Goal: Task Accomplishment & Management: Manage account settings

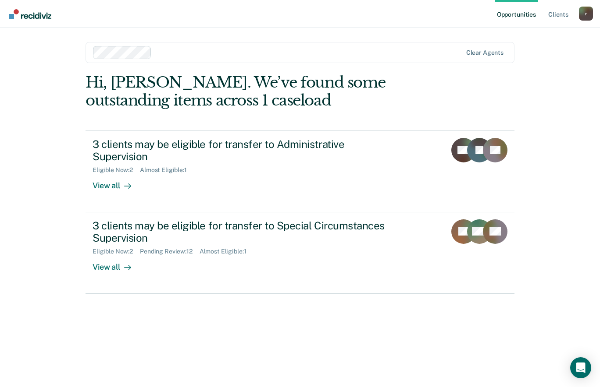
drag, startPoint x: 456, startPoint y: 43, endPoint x: 50, endPoint y: 292, distance: 476.4
click at [50, 292] on div "Opportunities Client s [EMAIL_ADDRESS][DOMAIN_NAME] r Profile How it works Log …" at bounding box center [300, 193] width 600 height 387
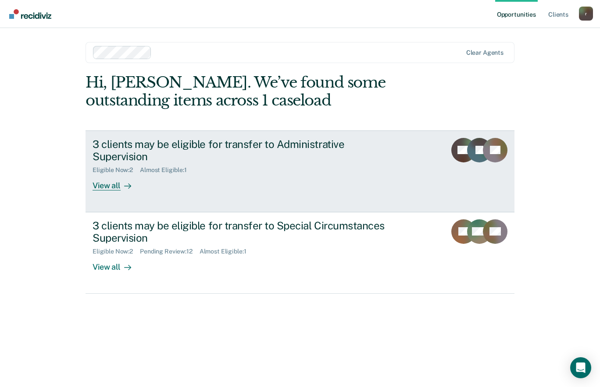
click at [121, 181] on div at bounding box center [126, 186] width 11 height 10
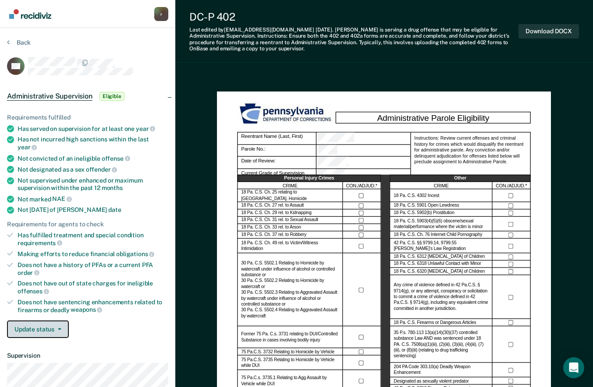
click at [40, 325] on button "Update status" at bounding box center [38, 330] width 62 height 18
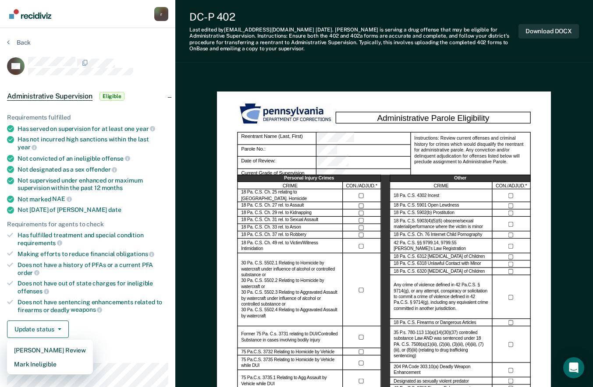
click at [111, 322] on div "Update status [PERSON_NAME] Review Mark Ineligible" at bounding box center [87, 330] width 161 height 18
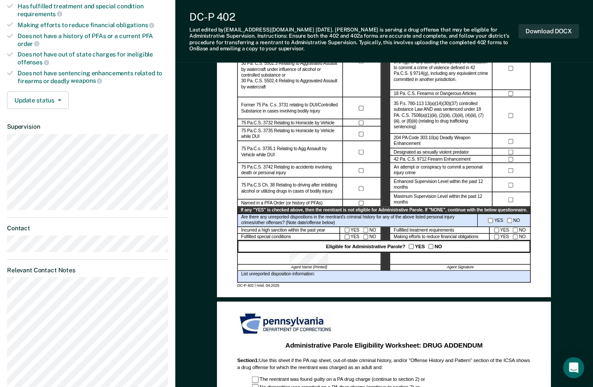
scroll to position [228, 0]
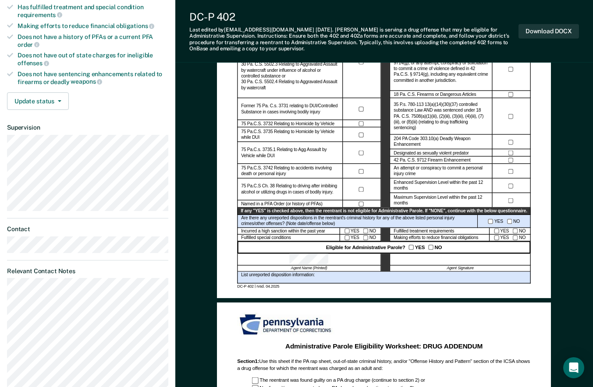
drag, startPoint x: 115, startPoint y: 203, endPoint x: 169, endPoint y: 97, distance: 118.8
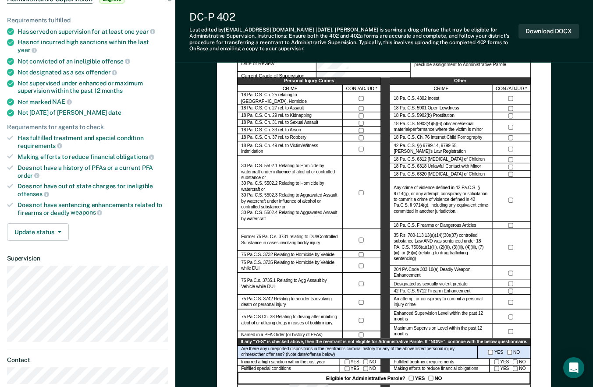
scroll to position [97, 0]
click at [11, 135] on icon at bounding box center [10, 138] width 6 height 6
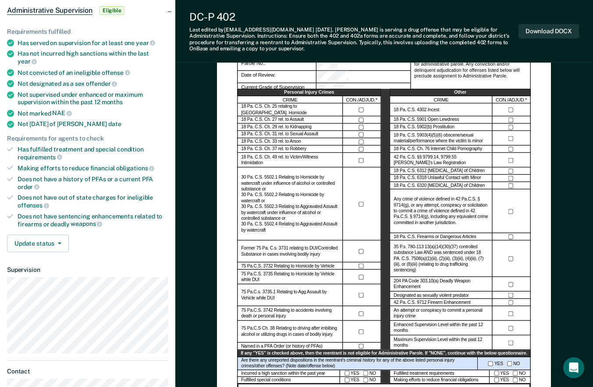
scroll to position [175, 0]
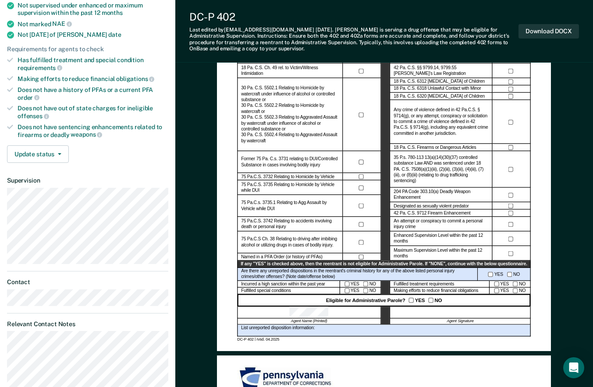
click at [463, 310] on div at bounding box center [460, 313] width 141 height 12
click at [559, 33] on button "Download DOCX" at bounding box center [549, 31] width 60 height 14
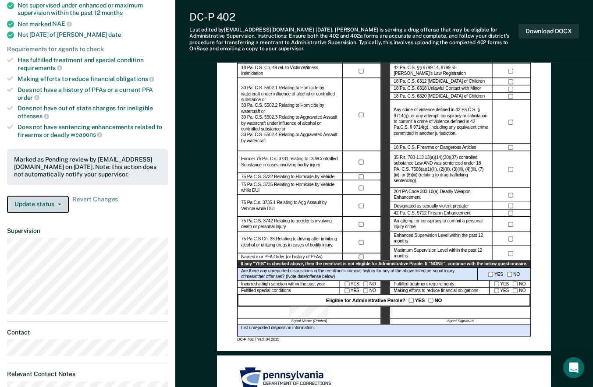
click at [56, 201] on button "Update status" at bounding box center [38, 205] width 62 height 18
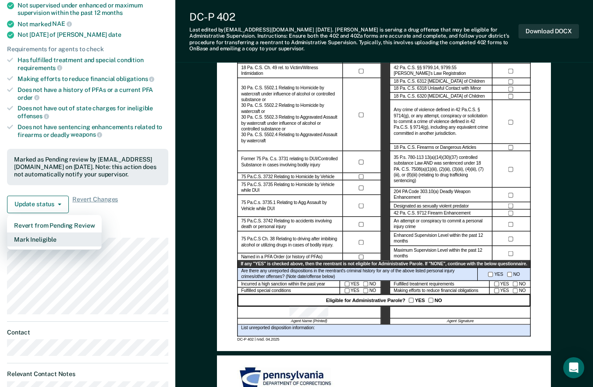
click at [40, 233] on button "Mark Ineligible" at bounding box center [54, 240] width 95 height 14
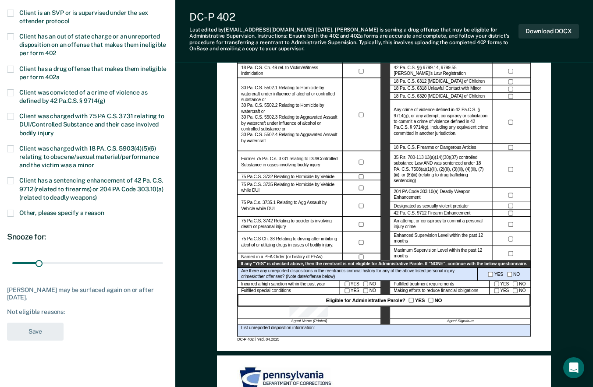
click at [95, 310] on div "Not eligible reasons:" at bounding box center [87, 312] width 161 height 7
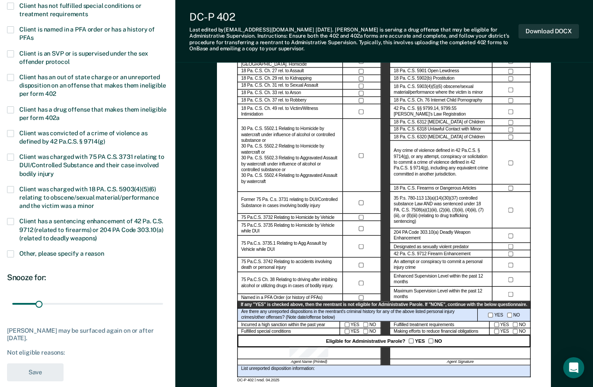
scroll to position [44, 0]
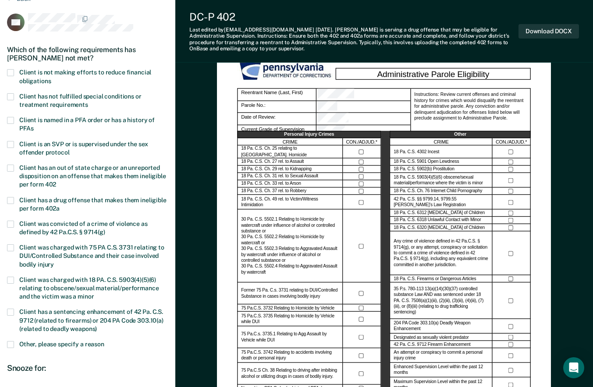
click at [11, 199] on span at bounding box center [10, 200] width 7 height 7
click at [60, 206] on input "Client has a drug offense that makes them ineligible per form 402a" at bounding box center [60, 206] width 0 height 0
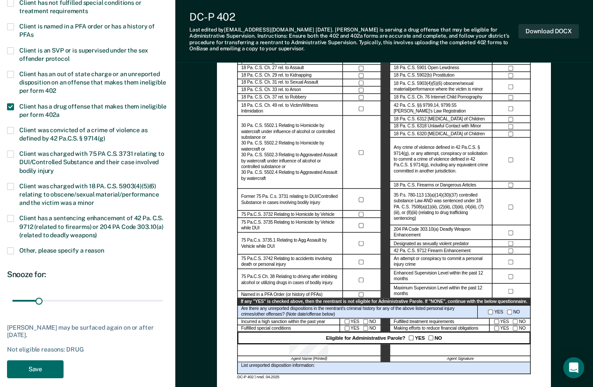
scroll to position [219, 0]
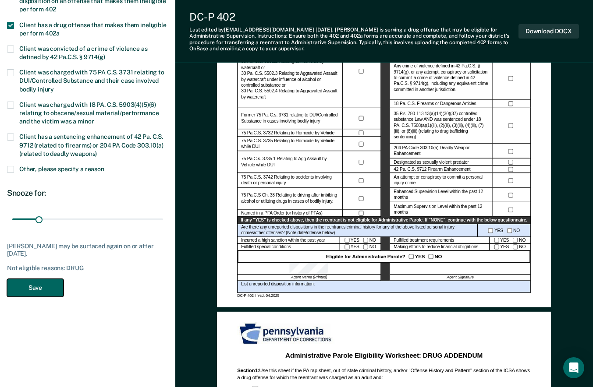
click at [41, 288] on button "Save" at bounding box center [35, 288] width 57 height 18
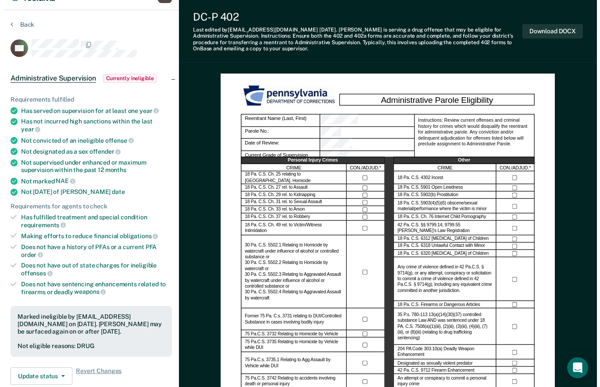
scroll to position [0, 0]
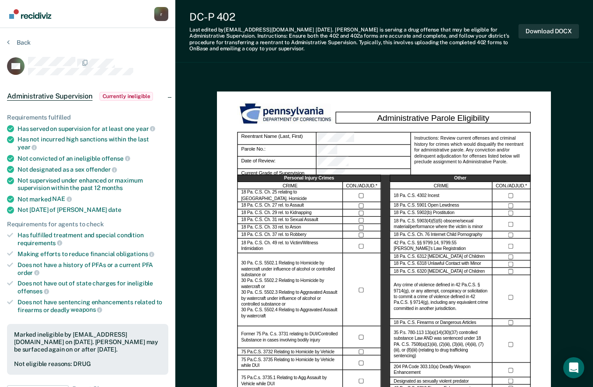
click at [43, 14] on img "Go to Recidiviz Home" at bounding box center [30, 14] width 42 height 10
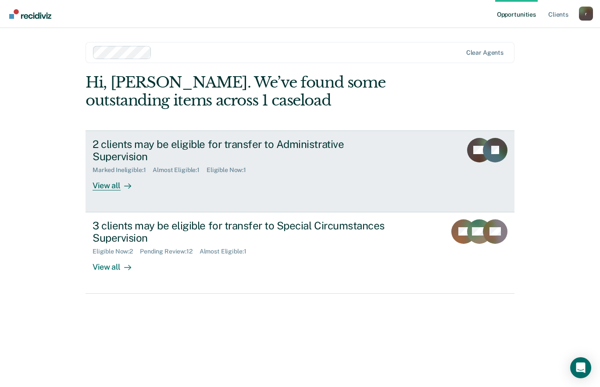
click at [94, 174] on div "View all" at bounding box center [116, 182] width 49 height 17
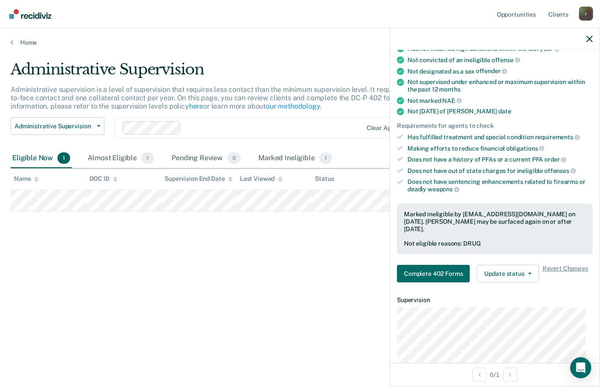
scroll to position [175, 0]
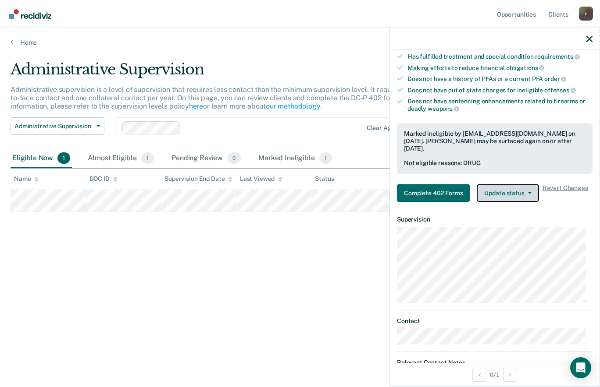
click at [506, 189] on button "Update status" at bounding box center [507, 194] width 62 height 18
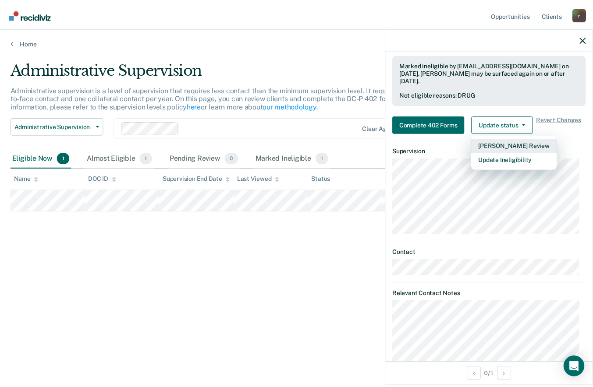
scroll to position [161, 0]
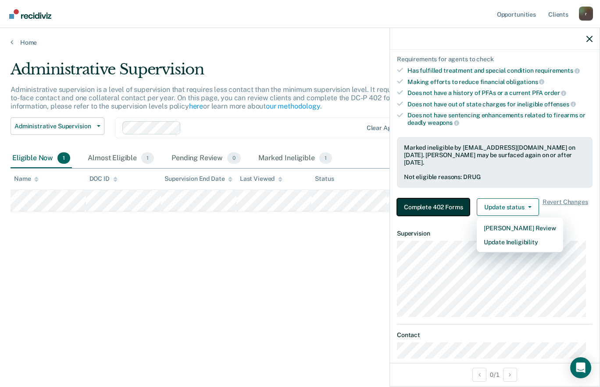
click at [430, 203] on button "Complete 402 Forms" at bounding box center [433, 208] width 73 height 18
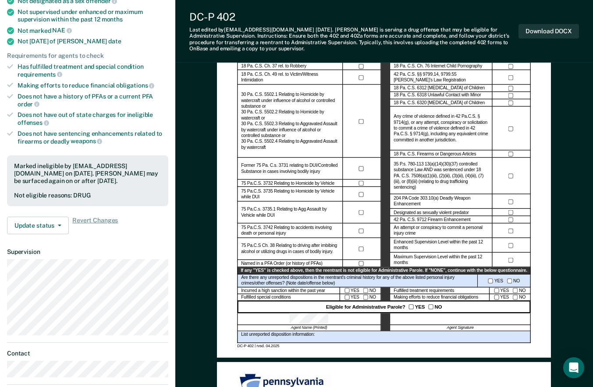
scroll to position [219, 0]
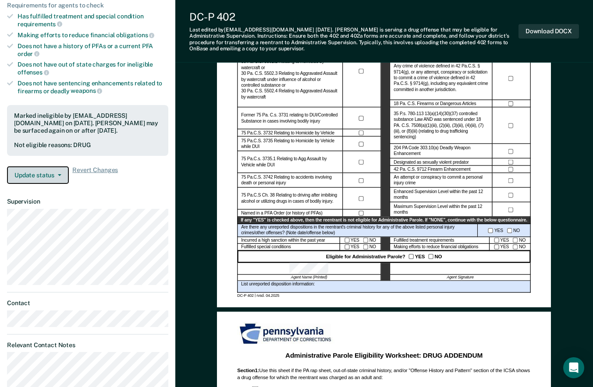
click at [43, 167] on button "Update status" at bounding box center [38, 176] width 62 height 18
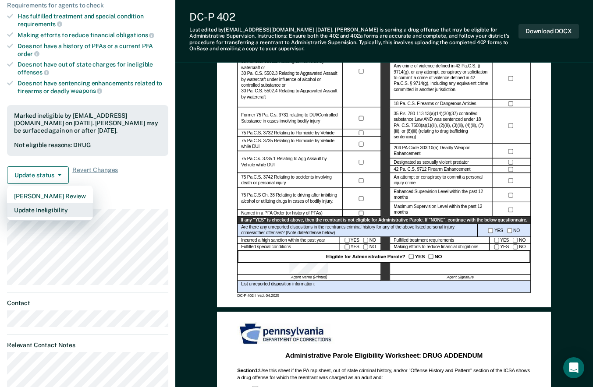
click at [47, 203] on button "Update Ineligibility" at bounding box center [50, 210] width 86 height 14
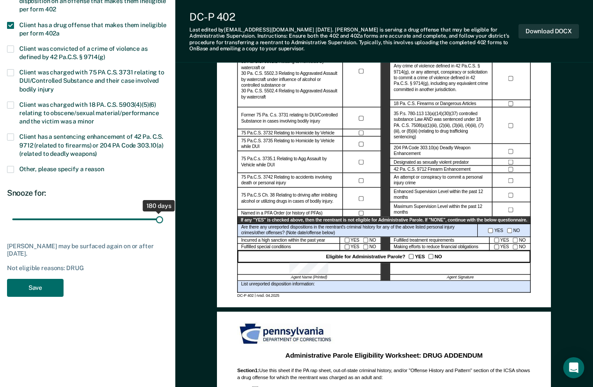
drag, startPoint x: 38, startPoint y: 221, endPoint x: 191, endPoint y: 220, distance: 152.5
type input "180"
click at [163, 220] on input "range" at bounding box center [87, 219] width 151 height 15
click at [23, 291] on button "Save" at bounding box center [35, 288] width 57 height 18
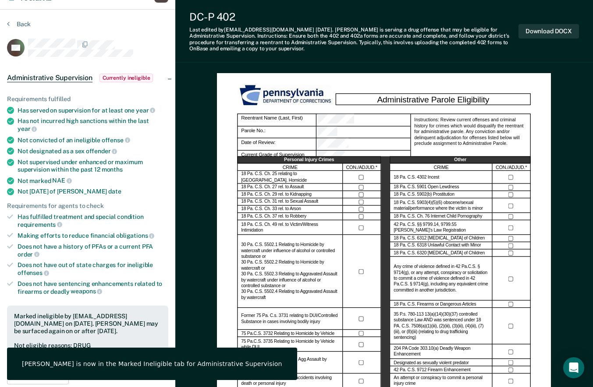
scroll to position [0, 0]
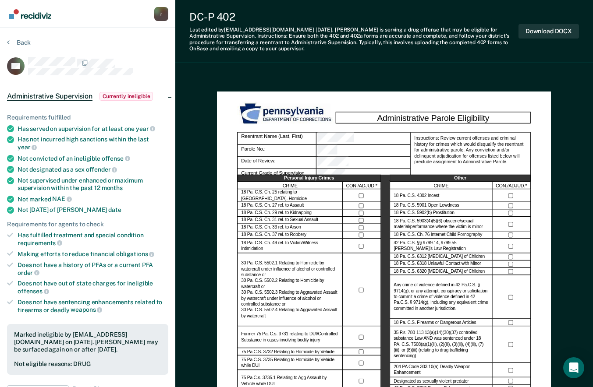
click at [36, 8] on link "Go to Recidiviz Home" at bounding box center [30, 14] width 46 height 28
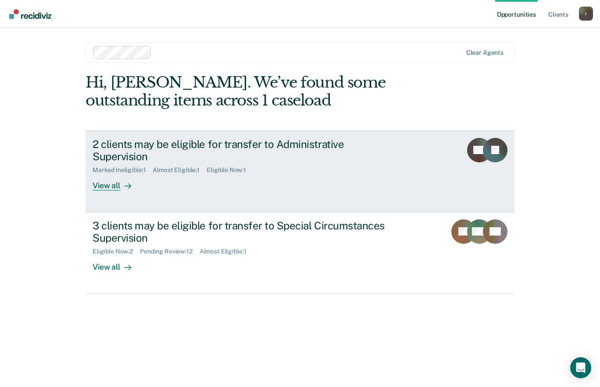
click at [279, 165] on div "2 clients may be eligible for transfer to Administrative Supervision Marked Ine…" at bounding box center [256, 164] width 329 height 53
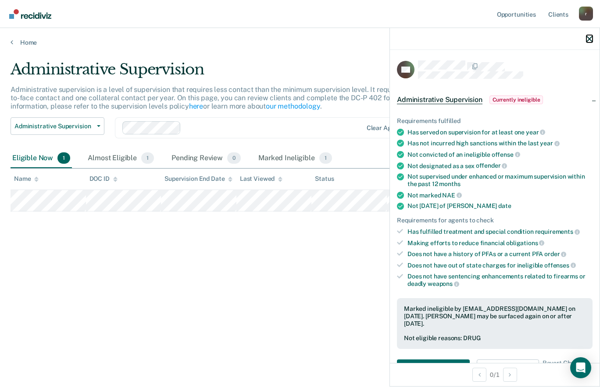
click at [588, 36] on icon "button" at bounding box center [589, 39] width 6 height 6
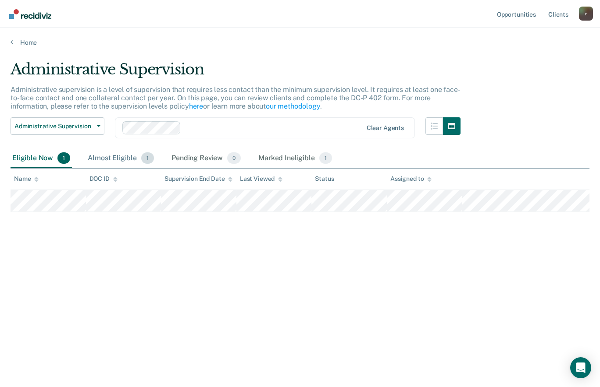
click at [117, 162] on div "Almost Eligible 1" at bounding box center [121, 158] width 70 height 19
click at [36, 159] on div "Eligible Now 1" at bounding box center [41, 158] width 61 height 19
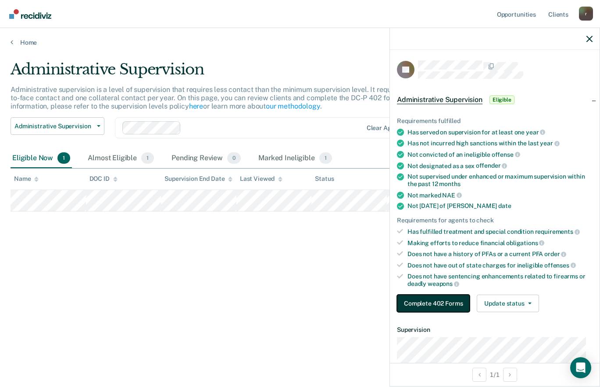
click at [448, 303] on button "Complete 402 Forms" at bounding box center [433, 304] width 73 height 18
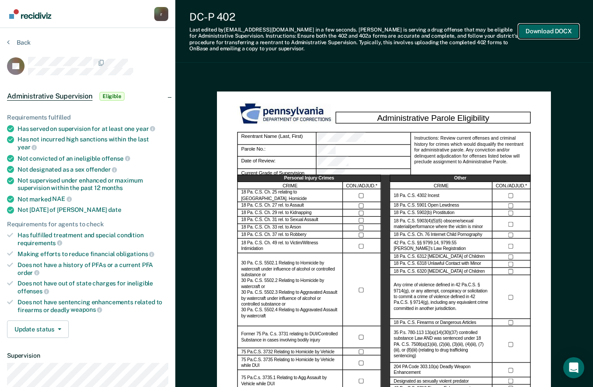
click at [547, 34] on button "Download DOCX" at bounding box center [549, 31] width 60 height 14
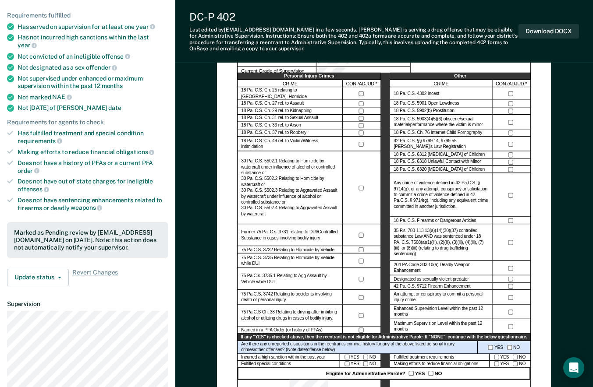
scroll to position [175, 0]
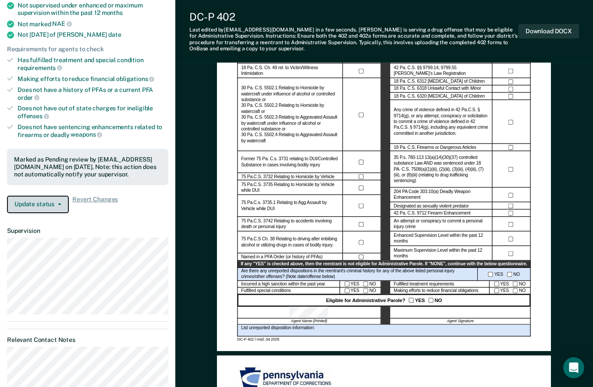
click at [27, 196] on button "Update status" at bounding box center [38, 205] width 62 height 18
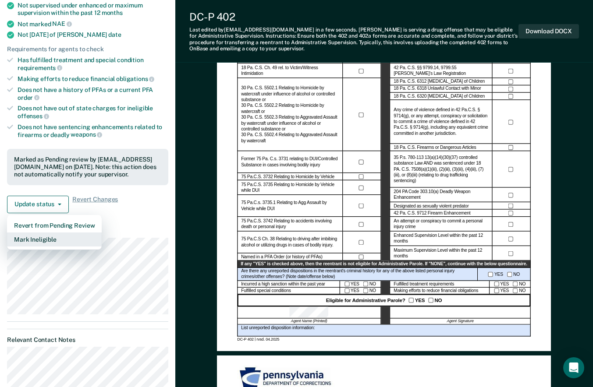
click at [37, 234] on button "Mark Ineligible" at bounding box center [54, 240] width 95 height 14
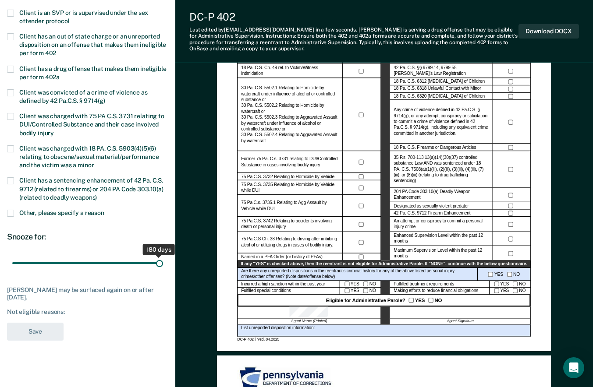
drag, startPoint x: 40, startPoint y: 263, endPoint x: 185, endPoint y: 261, distance: 144.7
type input "180"
click at [163, 261] on input "range" at bounding box center [87, 263] width 151 height 15
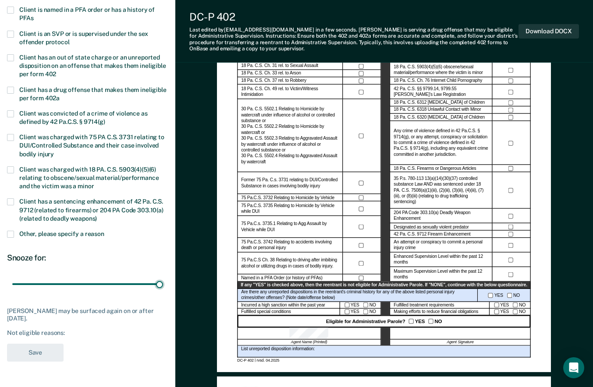
scroll to position [88, 0]
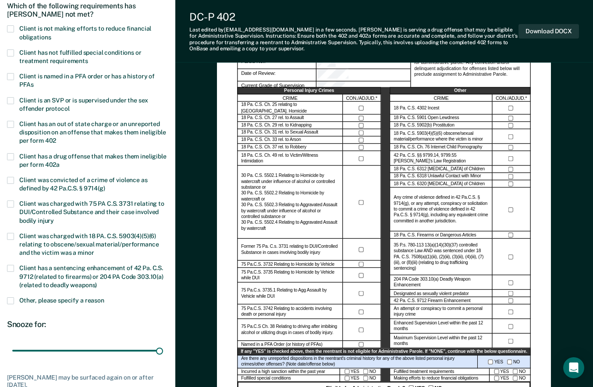
click at [8, 75] on span at bounding box center [10, 76] width 7 height 7
click at [33, 82] on input "Client is named in a PFA order or has a history of PFAs" at bounding box center [33, 82] width 0 height 0
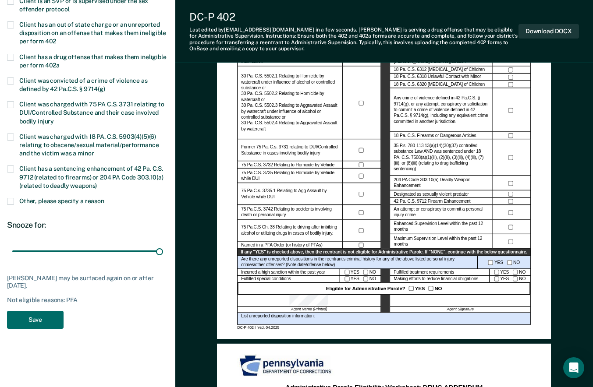
scroll to position [307, 0]
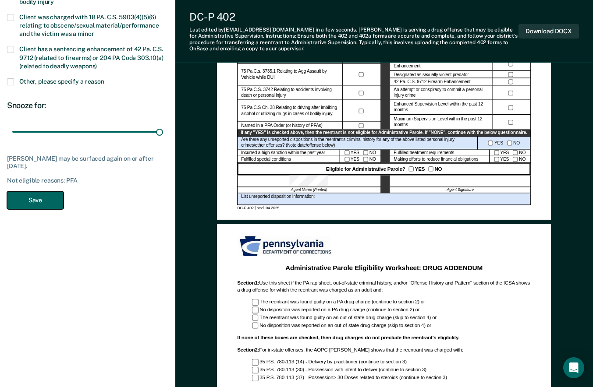
click at [28, 202] on button "Save" at bounding box center [35, 201] width 57 height 18
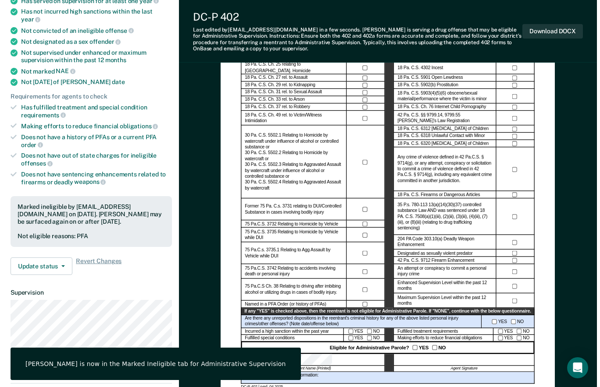
scroll to position [0, 0]
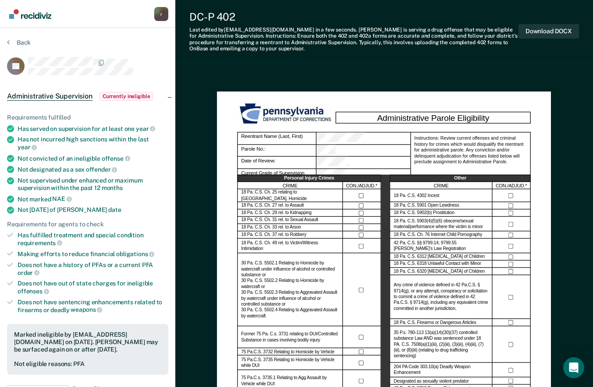
click at [48, 14] on img "Go to Recidiviz Home" at bounding box center [30, 14] width 42 height 10
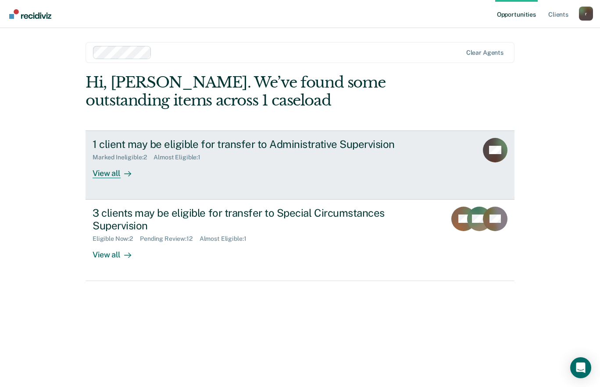
click at [110, 174] on div "View all" at bounding box center [116, 169] width 49 height 17
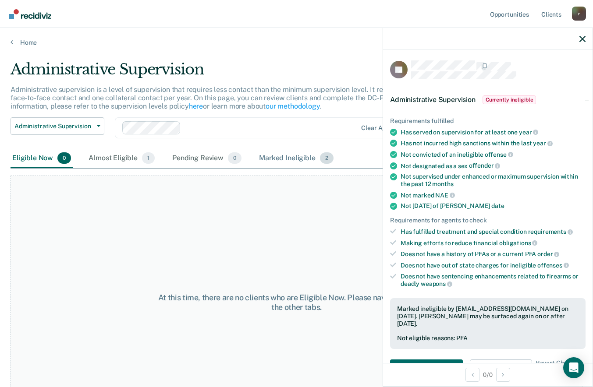
click at [287, 158] on div "Marked Ineligible 2" at bounding box center [296, 158] width 78 height 19
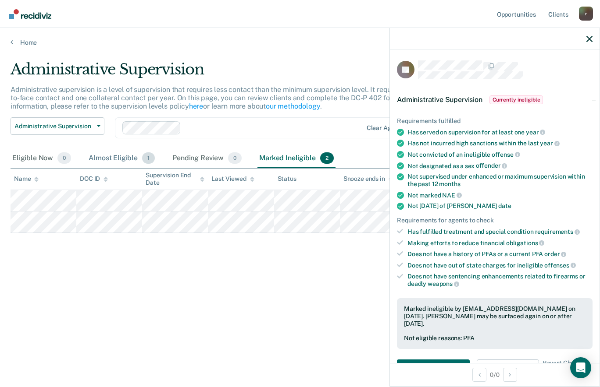
click at [122, 160] on div "Almost Eligible 1" at bounding box center [122, 158] width 70 height 19
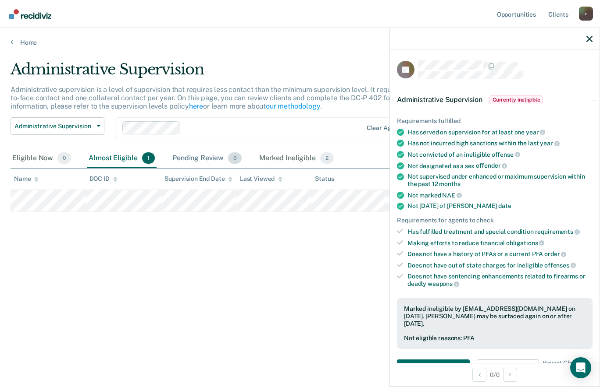
click at [196, 161] on div "Pending Review 0" at bounding box center [207, 158] width 73 height 19
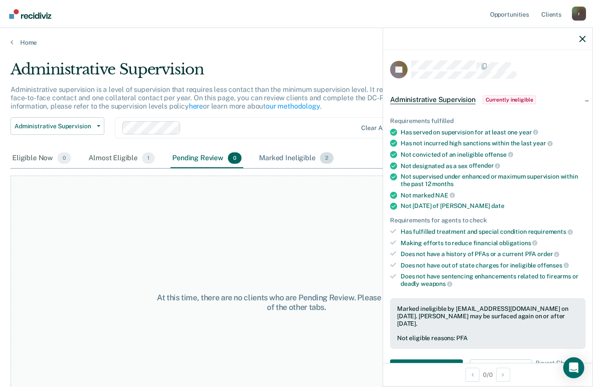
click at [289, 158] on div "Marked Ineligible 2" at bounding box center [296, 158] width 78 height 19
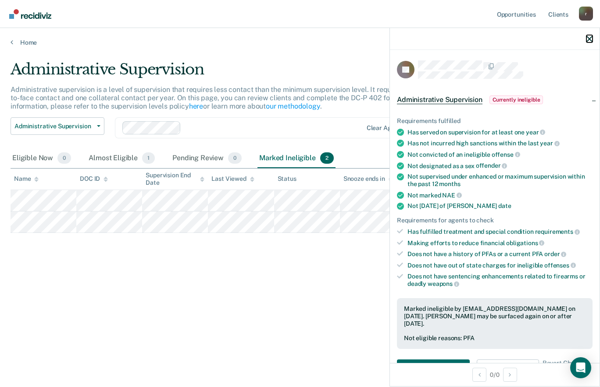
click at [590, 38] on icon "button" at bounding box center [589, 39] width 6 height 6
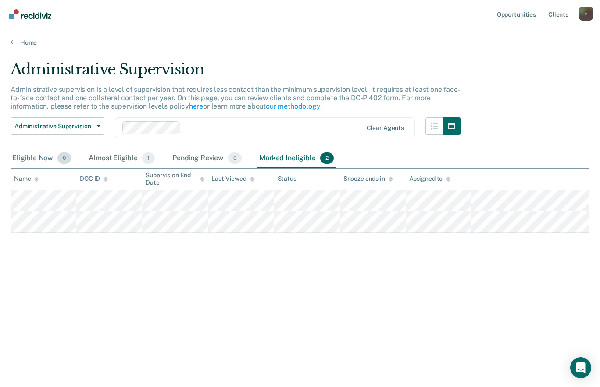
click at [44, 163] on div "Eligible Now 0" at bounding box center [42, 158] width 62 height 19
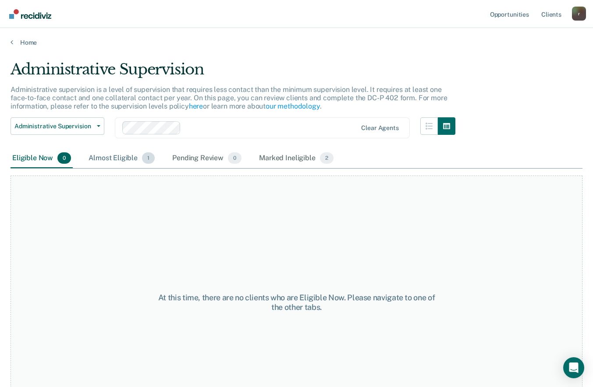
click at [145, 157] on span "1" at bounding box center [148, 158] width 13 height 11
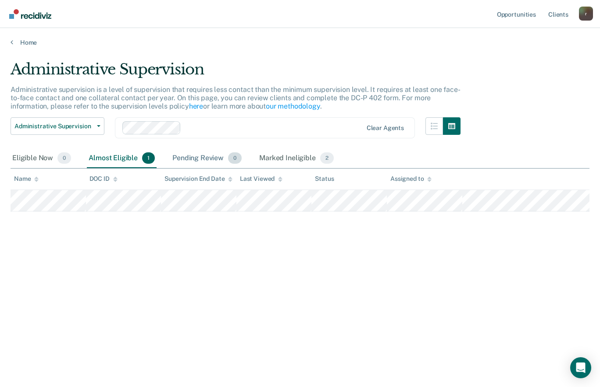
click at [203, 156] on div "Pending Review 0" at bounding box center [207, 158] width 73 height 19
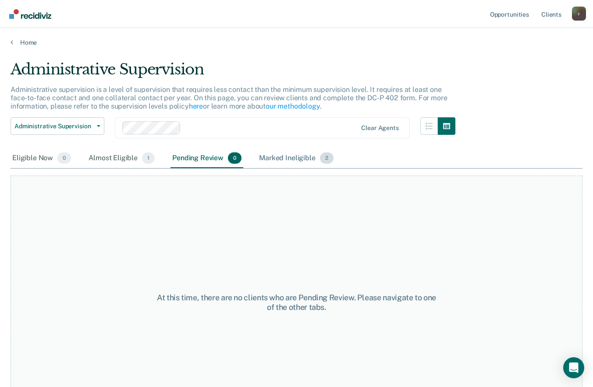
click at [284, 157] on div "Marked Ineligible 2" at bounding box center [296, 158] width 78 height 19
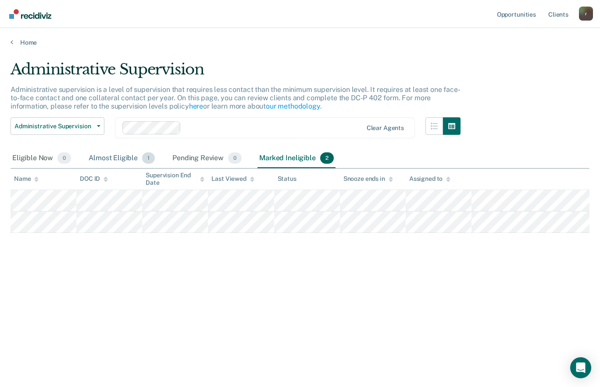
click at [104, 159] on div "Almost Eligible 1" at bounding box center [122, 158] width 70 height 19
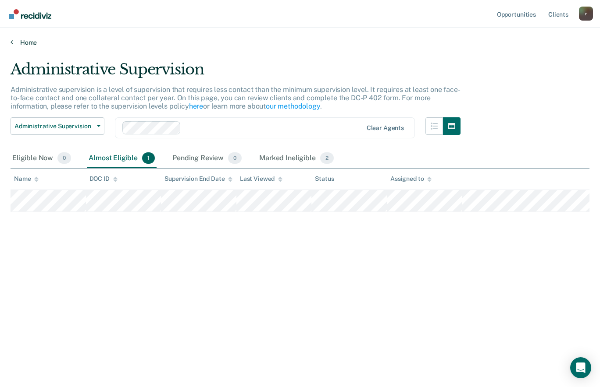
click at [33, 43] on link "Home" at bounding box center [300, 43] width 579 height 8
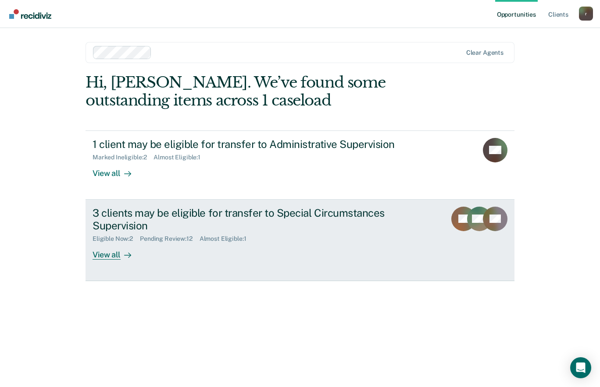
click at [97, 228] on div "3 clients may be eligible for transfer to Special Circumstances Supervision" at bounding box center [246, 219] width 308 height 25
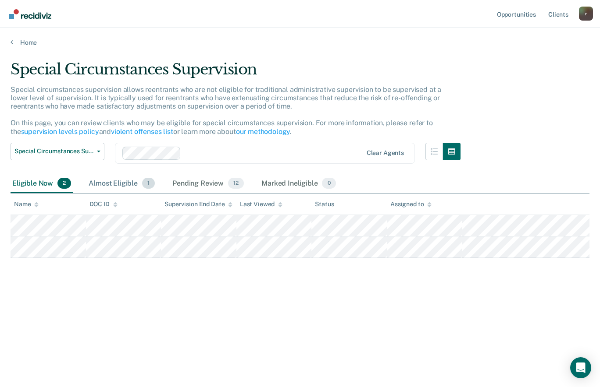
click at [128, 186] on div "Almost Eligible 1" at bounding box center [122, 183] width 70 height 19
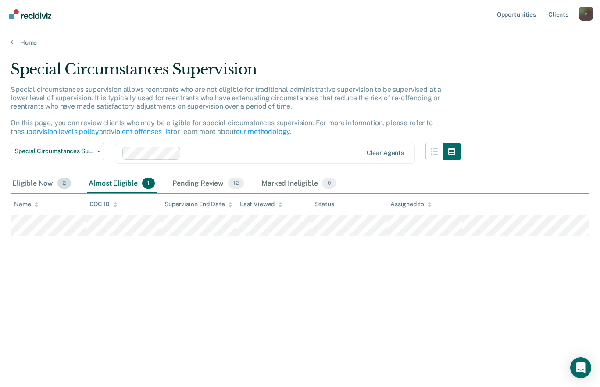
click at [38, 185] on div "Eligible Now 2" at bounding box center [42, 183] width 62 height 19
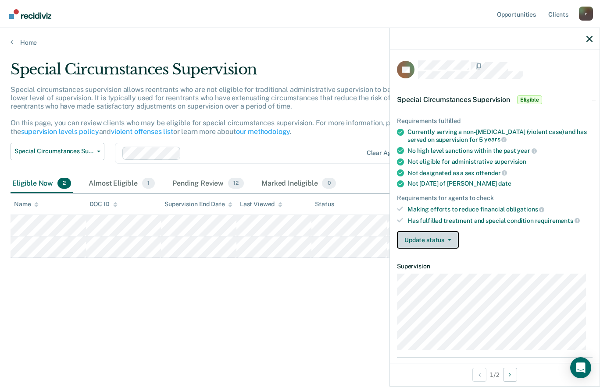
click at [432, 248] on button "Update status" at bounding box center [428, 240] width 62 height 18
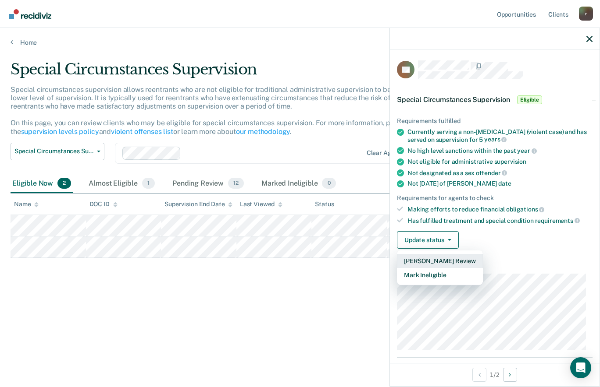
click at [432, 259] on button "[PERSON_NAME] Review" at bounding box center [440, 261] width 86 height 14
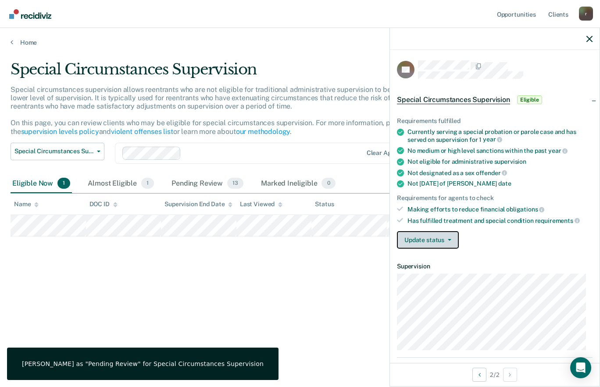
click at [439, 241] on button "Update status" at bounding box center [428, 240] width 62 height 18
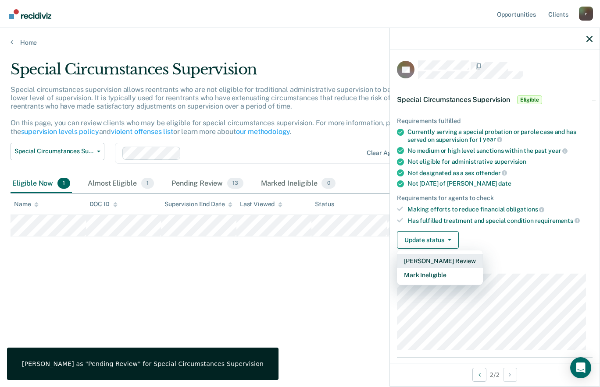
click at [438, 263] on button "[PERSON_NAME] Review" at bounding box center [440, 261] width 86 height 14
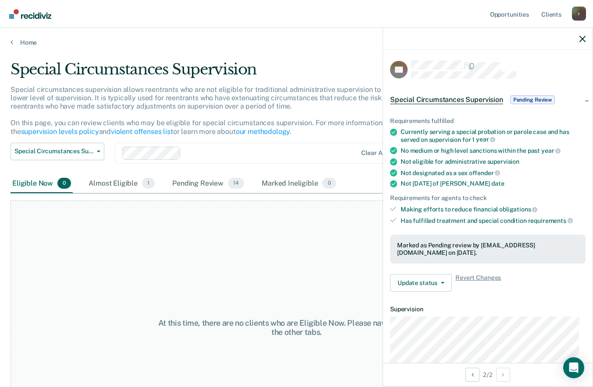
drag, startPoint x: 538, startPoint y: 63, endPoint x: 486, endPoint y: 52, distance: 53.2
click at [486, 52] on div "DT Special Circumstances Supervision Pending Review Requirements fulfilled Curr…" at bounding box center [488, 206] width 210 height 313
click at [583, 42] on icon "button" at bounding box center [582, 39] width 6 height 6
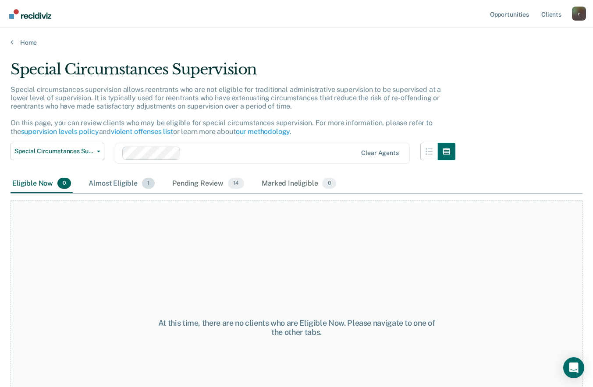
click at [116, 182] on div "Almost Eligible 1" at bounding box center [122, 183] width 70 height 19
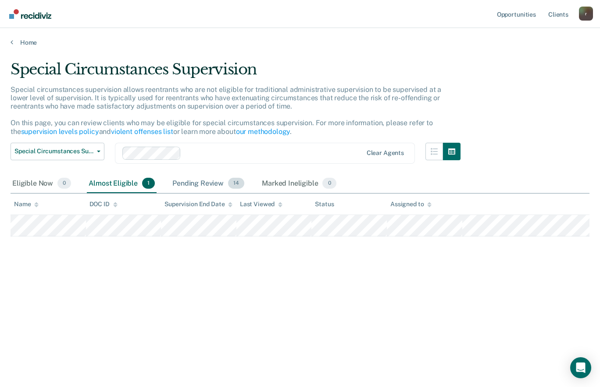
click at [196, 181] on div "Pending Review 14" at bounding box center [208, 183] width 75 height 19
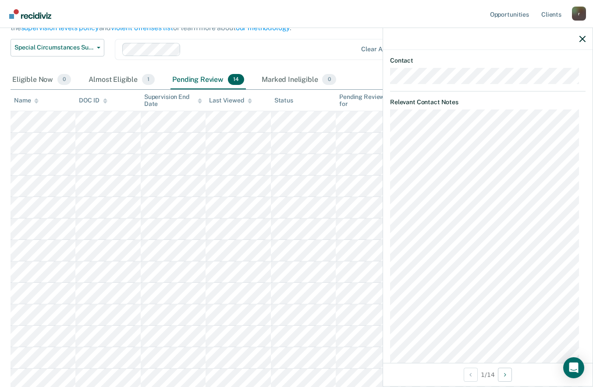
scroll to position [404, 0]
drag, startPoint x: 503, startPoint y: 356, endPoint x: 511, endPoint y: 348, distance: 10.9
click at [503, 356] on div "CT Special Circumstances Supervision Pending Review Requirements fulfilled Curr…" at bounding box center [488, 206] width 210 height 313
drag, startPoint x: 511, startPoint y: 348, endPoint x: 511, endPoint y: 40, distance: 308.1
click at [483, 46] on div at bounding box center [488, 39] width 210 height 22
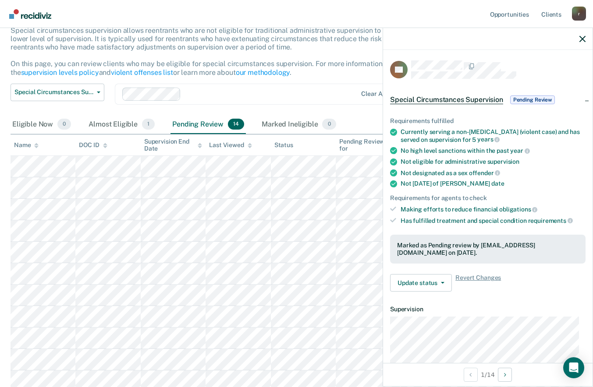
scroll to position [0, 0]
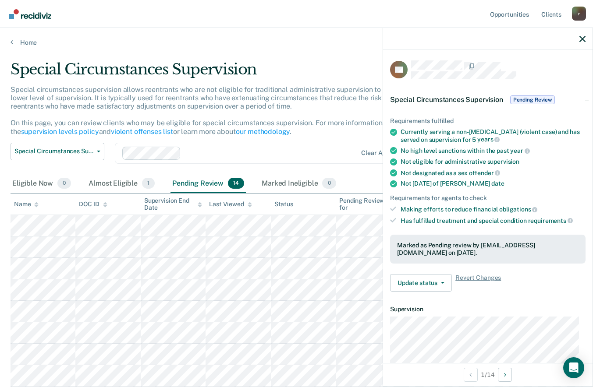
click at [587, 42] on div at bounding box center [488, 39] width 210 height 22
click at [584, 39] on icon "button" at bounding box center [582, 39] width 6 height 6
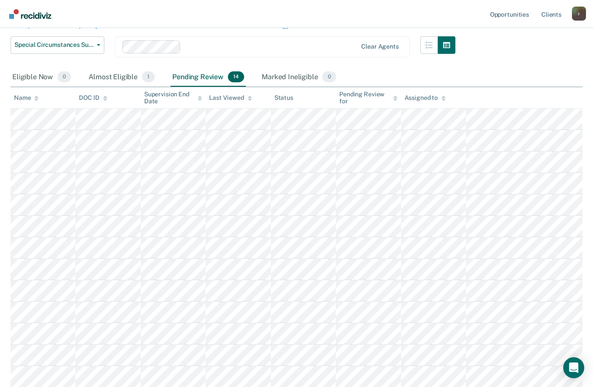
scroll to position [104, 0]
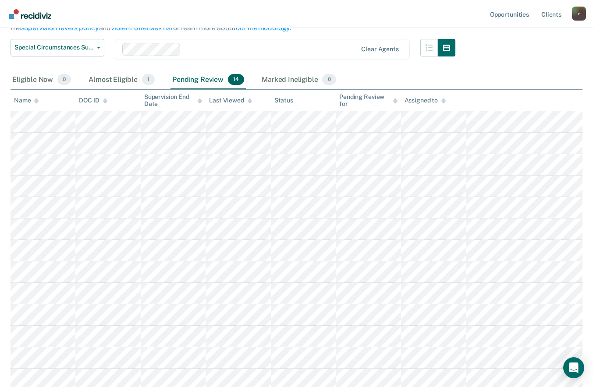
click at [200, 99] on icon at bounding box center [200, 99] width 4 height 2
click at [198, 98] on icon at bounding box center [200, 101] width 4 height 6
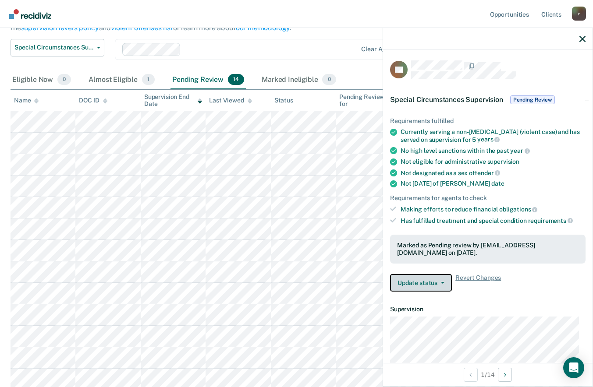
click at [431, 287] on button "Update status" at bounding box center [421, 283] width 62 height 18
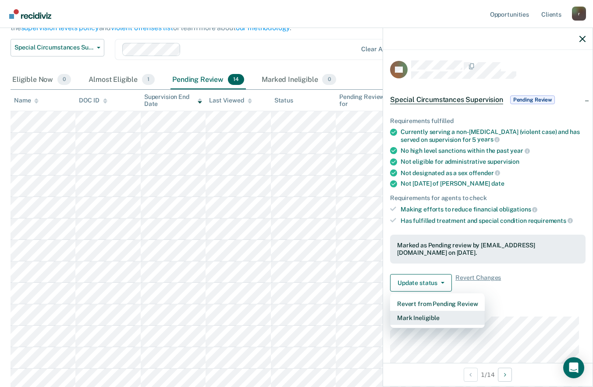
click at [423, 316] on button "Mark Ineligible" at bounding box center [437, 318] width 95 height 14
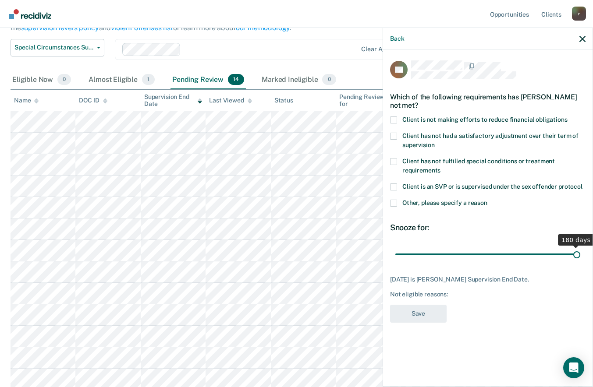
drag, startPoint x: 427, startPoint y: 255, endPoint x: 600, endPoint y: 251, distance: 173.2
type input "180"
click at [580, 251] on input "range" at bounding box center [487, 254] width 185 height 15
click at [395, 135] on span at bounding box center [393, 136] width 7 height 7
click at [434, 142] on input "Client has not had a satisfactory adjustment over their term of supervision" at bounding box center [434, 142] width 0 height 0
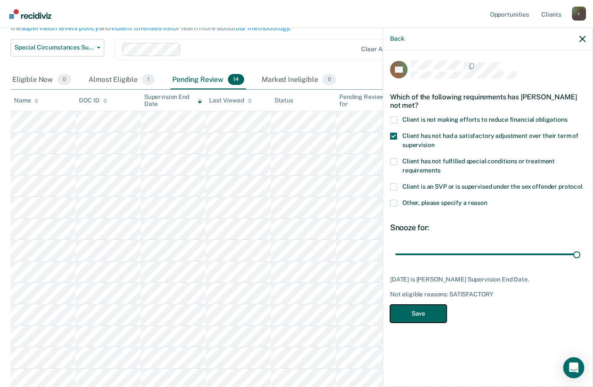
click at [423, 312] on button "Save" at bounding box center [418, 314] width 57 height 18
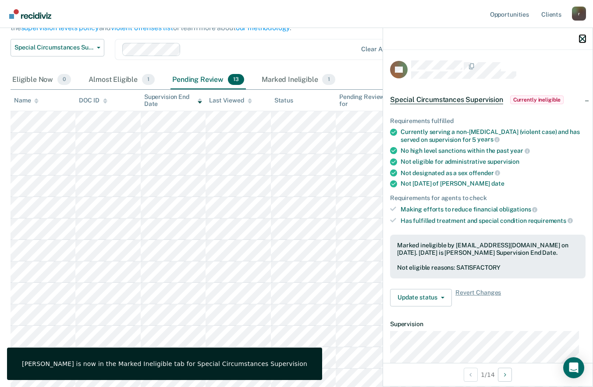
click at [583, 40] on icon "button" at bounding box center [582, 39] width 6 height 6
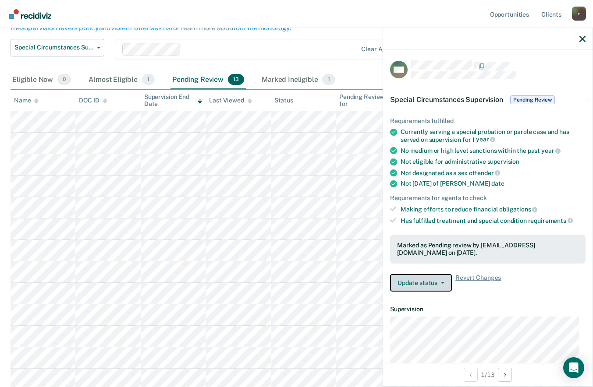
click at [426, 285] on button "Update status" at bounding box center [421, 283] width 62 height 18
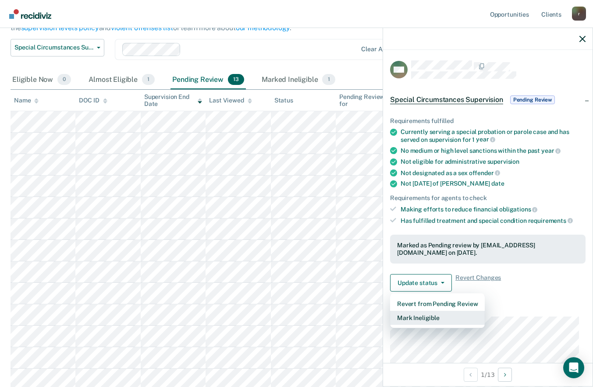
click at [424, 317] on button "Mark Ineligible" at bounding box center [437, 318] width 95 height 14
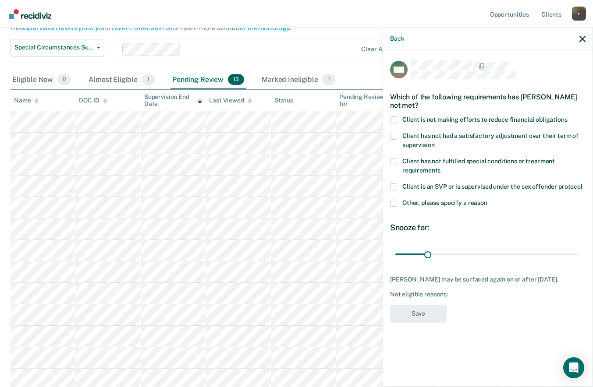
click at [391, 203] on span at bounding box center [393, 203] width 7 height 7
click at [487, 200] on input "Other, please specify a reason" at bounding box center [487, 200] width 0 height 0
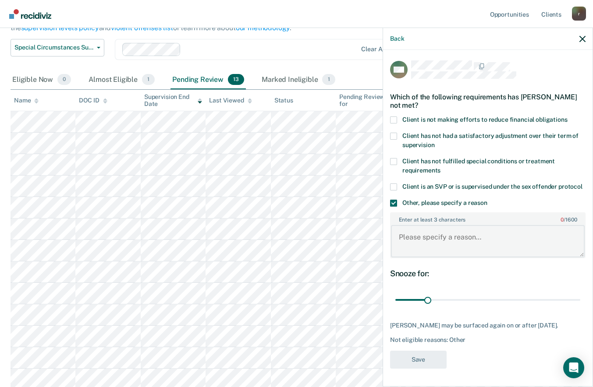
click at [447, 248] on textarea "Enter at least 3 characters 0 / 1600" at bounding box center [488, 241] width 194 height 32
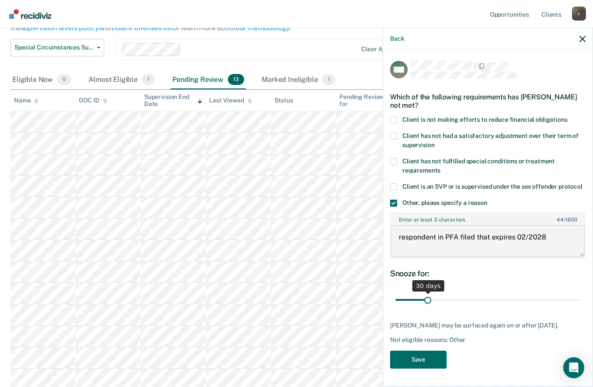
type textarea "respondent in PFA filed that expires 02/2028"
drag, startPoint x: 426, startPoint y: 300, endPoint x: 599, endPoint y: 301, distance: 173.6
type input "180"
click at [580, 301] on input "range" at bounding box center [487, 300] width 185 height 15
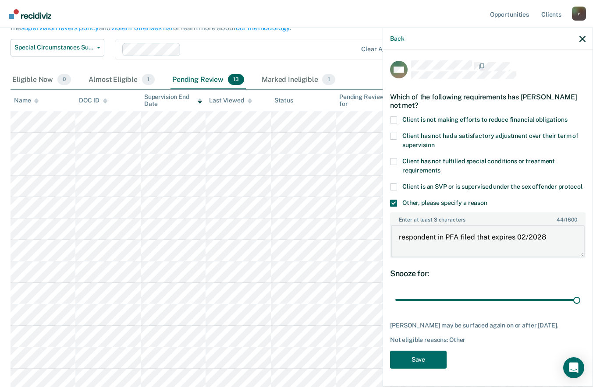
click at [474, 232] on textarea "respondent in PFA filed that expires 02/2028" at bounding box center [488, 241] width 194 height 32
type textarea "respondent in PFA on file that expires 02/2028"
click at [416, 362] on button "Save" at bounding box center [418, 360] width 57 height 18
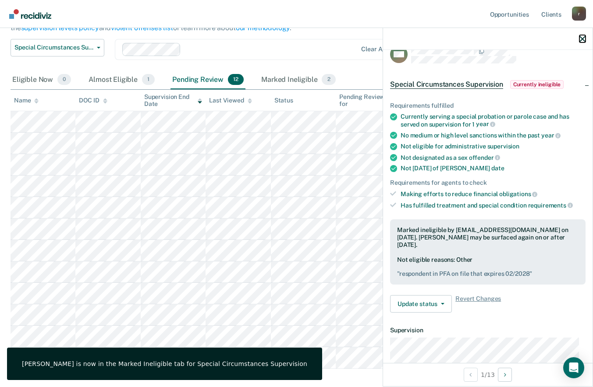
click at [583, 37] on icon "button" at bounding box center [582, 39] width 6 height 6
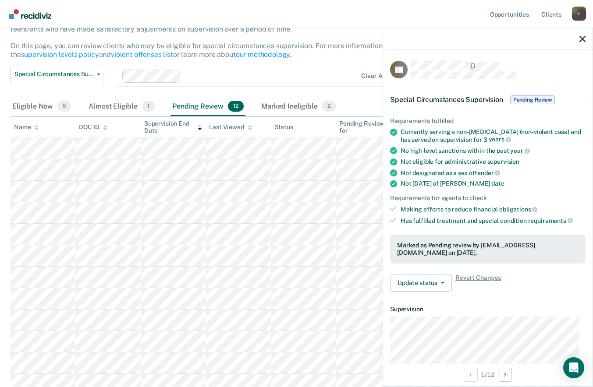
scroll to position [60, 0]
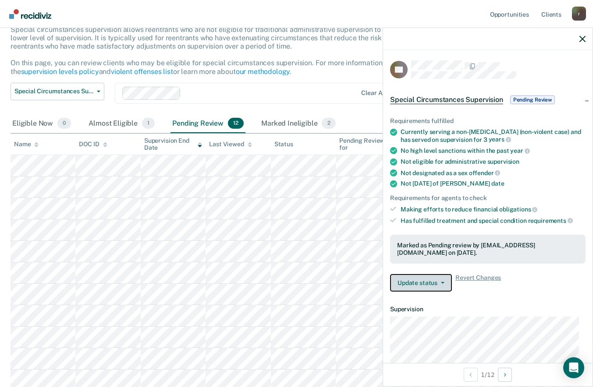
click at [413, 286] on button "Update status" at bounding box center [421, 283] width 62 height 18
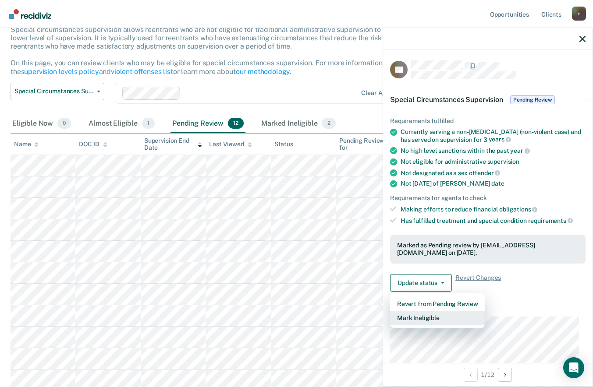
click at [420, 314] on button "Mark Ineligible" at bounding box center [437, 318] width 95 height 14
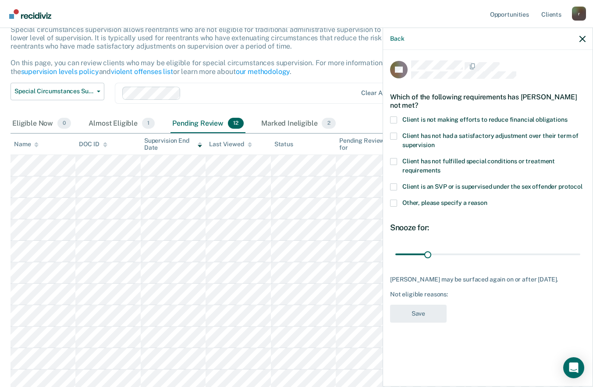
click at [394, 204] on span at bounding box center [393, 203] width 7 height 7
click at [487, 200] on input "Other, please specify a reason" at bounding box center [487, 200] width 0 height 0
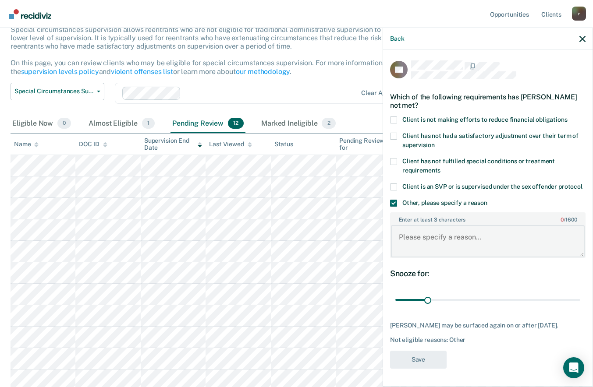
click at [426, 233] on textarea "Enter at least 3 characters 0 / 1600" at bounding box center [488, 241] width 194 height 32
type textarea "Firearms convictions"
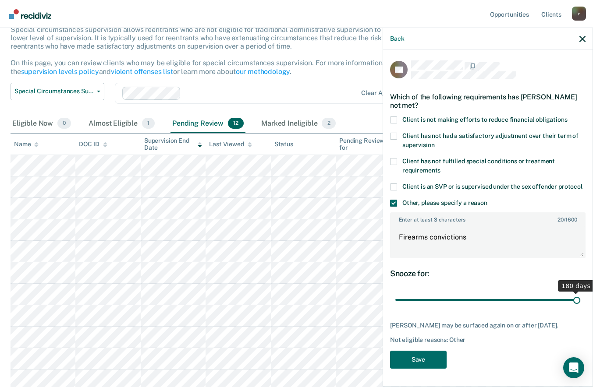
drag, startPoint x: 427, startPoint y: 298, endPoint x: 600, endPoint y: 298, distance: 173.1
type input "180"
click at [580, 298] on input "range" at bounding box center [487, 300] width 185 height 15
click at [407, 362] on button "Save" at bounding box center [418, 360] width 57 height 18
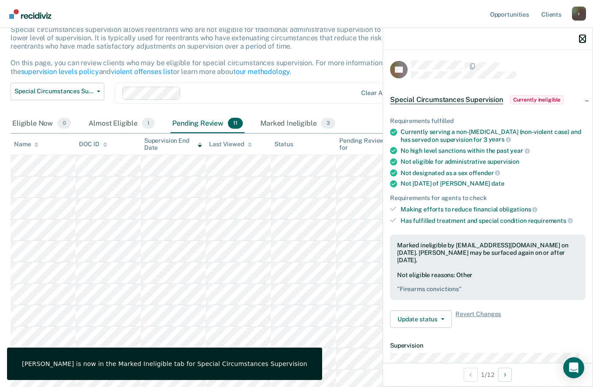
click at [580, 39] on icon "button" at bounding box center [582, 39] width 6 height 6
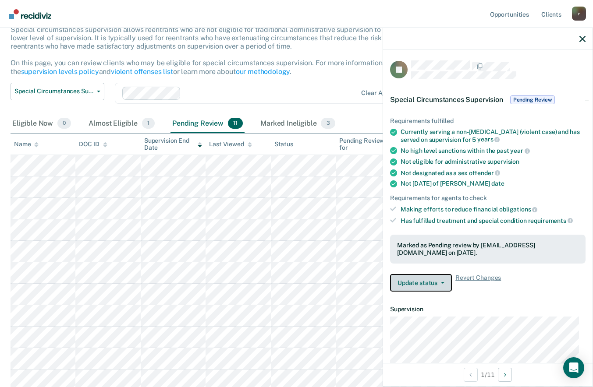
click at [442, 285] on button "Update status" at bounding box center [421, 283] width 62 height 18
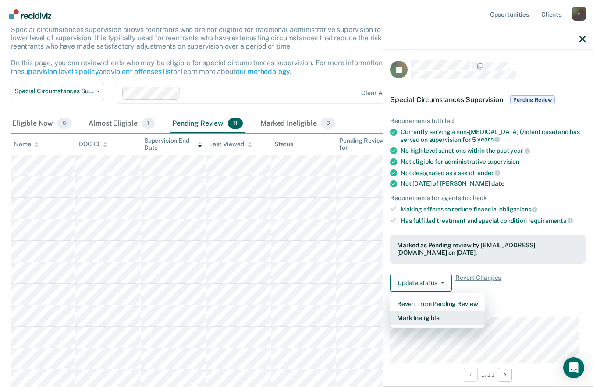
click at [419, 315] on button "Mark Ineligible" at bounding box center [437, 318] width 95 height 14
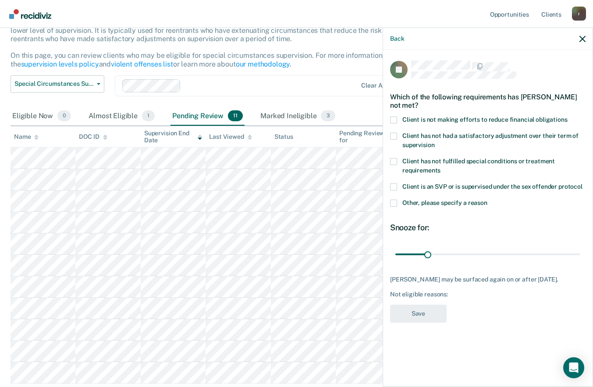
scroll to position [0, 0]
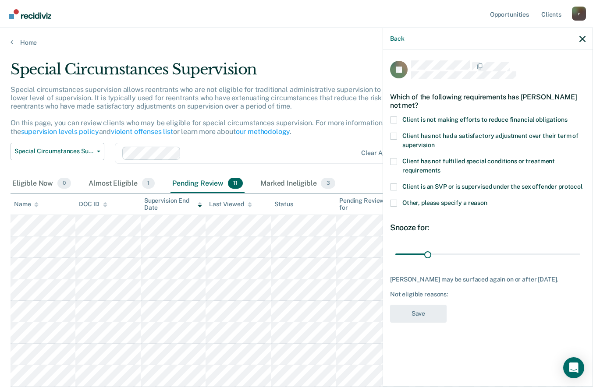
click at [393, 203] on span at bounding box center [393, 203] width 7 height 7
click at [487, 200] on input "Other, please specify a reason" at bounding box center [487, 200] width 0 height 0
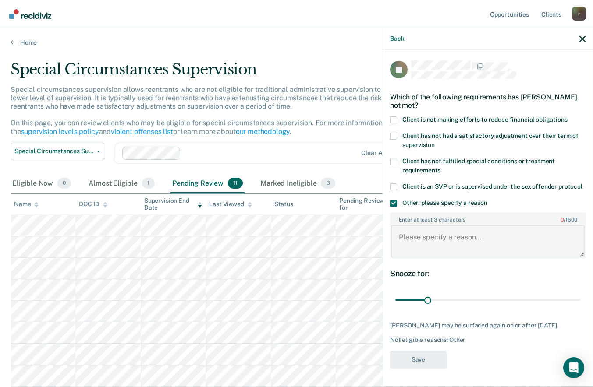
click at [428, 240] on textarea "Enter at least 3 characters 0 / 1600" at bounding box center [488, 241] width 194 height 32
type textarea "Robbery conviction"
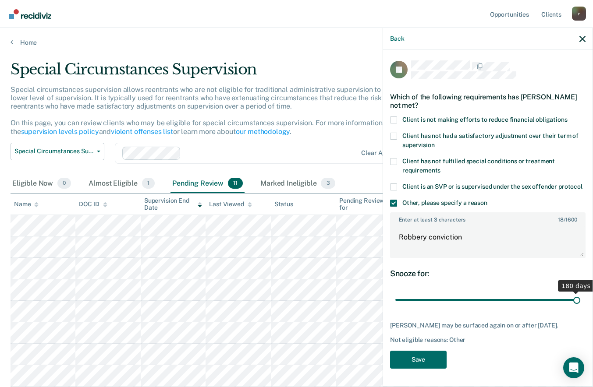
drag, startPoint x: 428, startPoint y: 301, endPoint x: 595, endPoint y: 294, distance: 167.1
type input "180"
click at [580, 294] on input "range" at bounding box center [487, 300] width 185 height 15
click at [427, 369] on button "Save" at bounding box center [418, 360] width 57 height 18
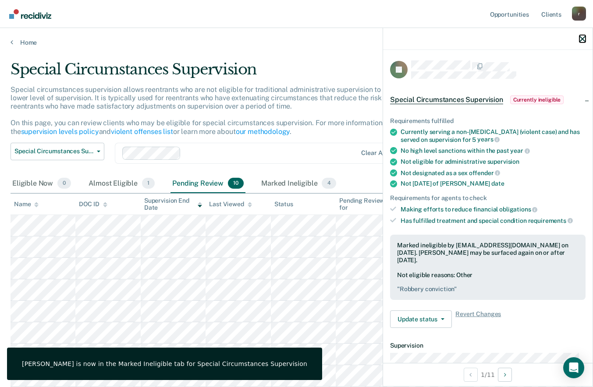
click at [584, 41] on icon "button" at bounding box center [582, 39] width 6 height 6
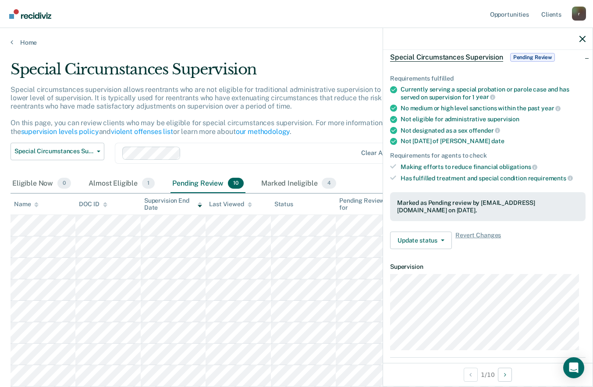
scroll to position [44, 0]
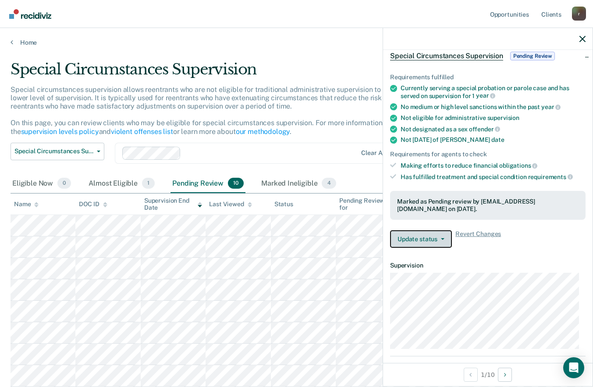
click at [420, 237] on button "Update status" at bounding box center [421, 240] width 62 height 18
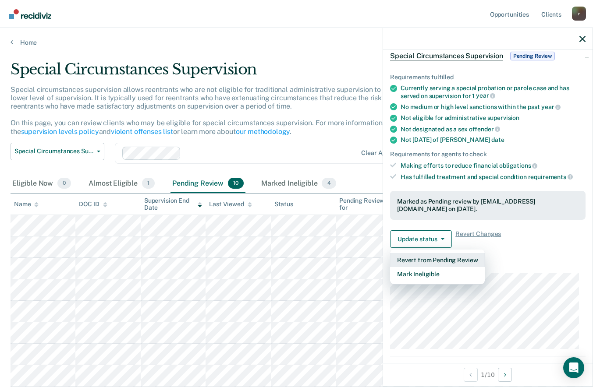
click at [440, 260] on button "Revert from Pending Review" at bounding box center [437, 260] width 95 height 14
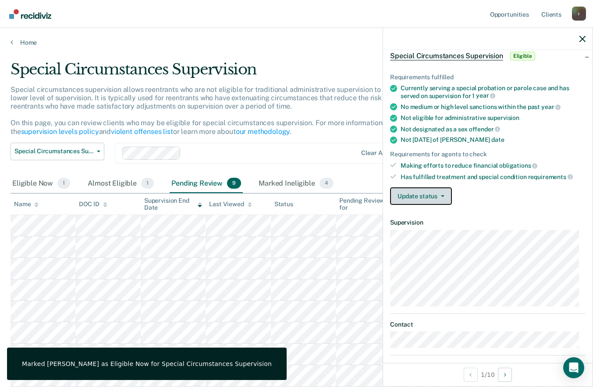
click at [419, 192] on button "Update status" at bounding box center [421, 197] width 62 height 18
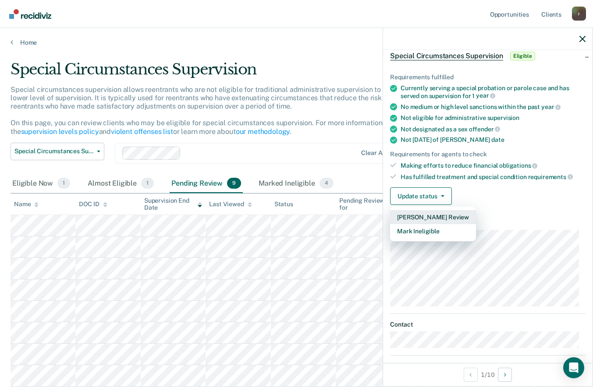
click at [437, 213] on button "[PERSON_NAME] Review" at bounding box center [433, 217] width 86 height 14
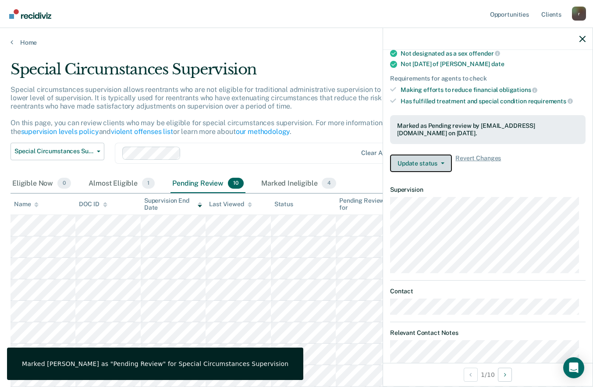
scroll to position [0, 0]
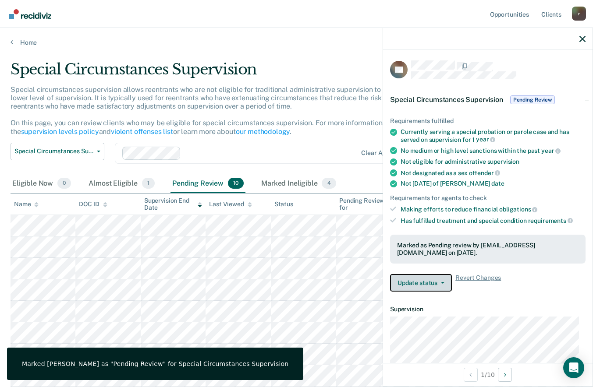
click at [422, 291] on button "Update status" at bounding box center [421, 283] width 62 height 18
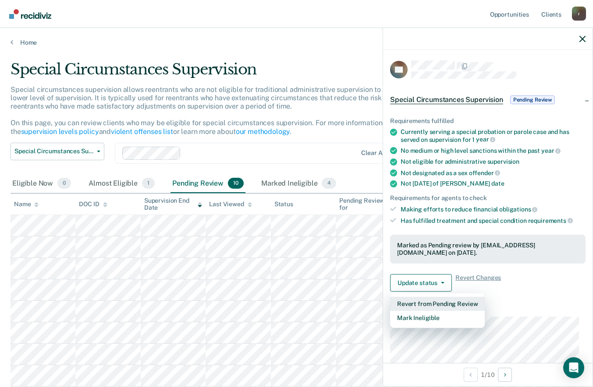
click at [423, 306] on button "Revert from Pending Review" at bounding box center [437, 304] width 95 height 14
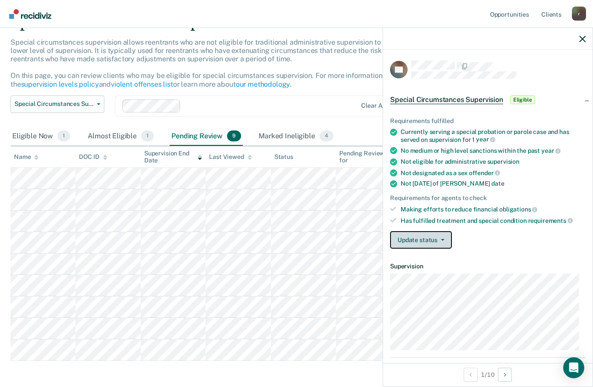
scroll to position [84, 0]
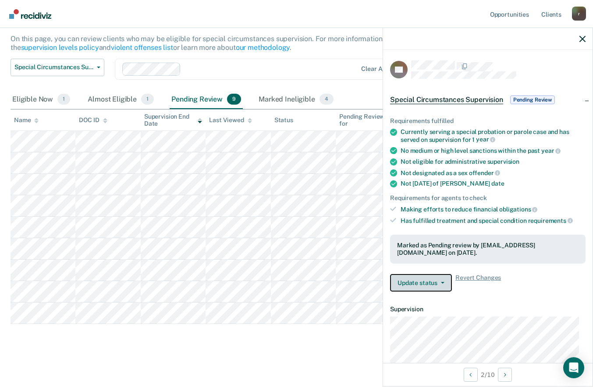
click at [409, 281] on button "Update status" at bounding box center [421, 283] width 62 height 18
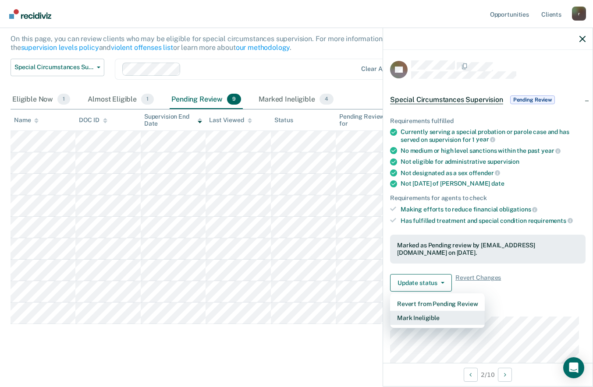
click at [412, 313] on button "Mark Ineligible" at bounding box center [437, 318] width 95 height 14
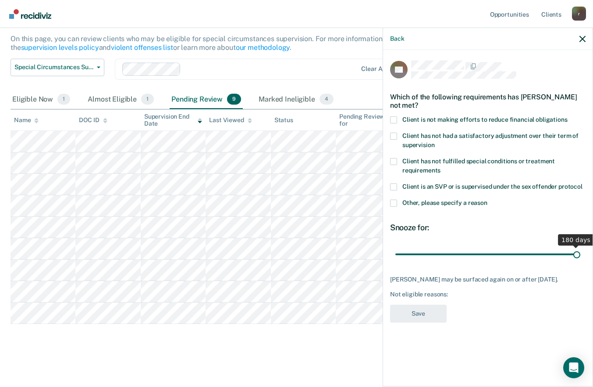
drag, startPoint x: 426, startPoint y: 254, endPoint x: 600, endPoint y: 255, distance: 174.5
type input "180"
click at [580, 255] on input "range" at bounding box center [487, 254] width 185 height 15
click at [392, 200] on span at bounding box center [393, 203] width 7 height 7
click at [487, 200] on input "Other, please specify a reason" at bounding box center [487, 200] width 0 height 0
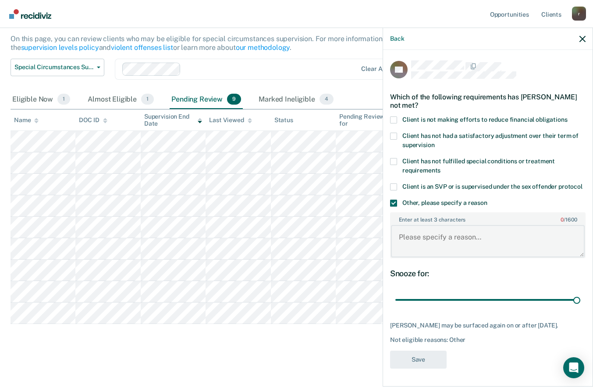
click at [441, 240] on textarea "Enter at least 3 characters 0 / 1600" at bounding box center [488, 241] width 194 height 32
click at [538, 241] on textarea "Firearms ineligibility" at bounding box center [488, 241] width 194 height 32
type textarea "Firearms ineligibility"
click at [414, 360] on button "Save" at bounding box center [418, 360] width 57 height 18
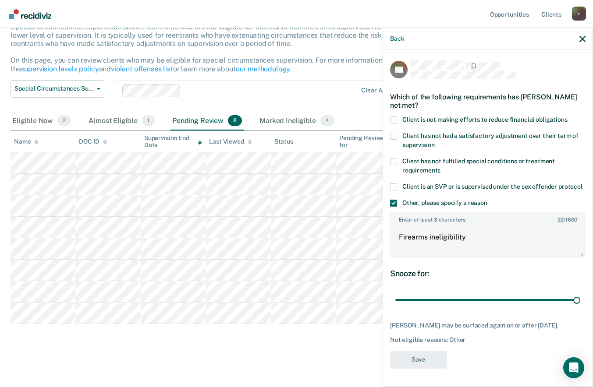
scroll to position [63, 0]
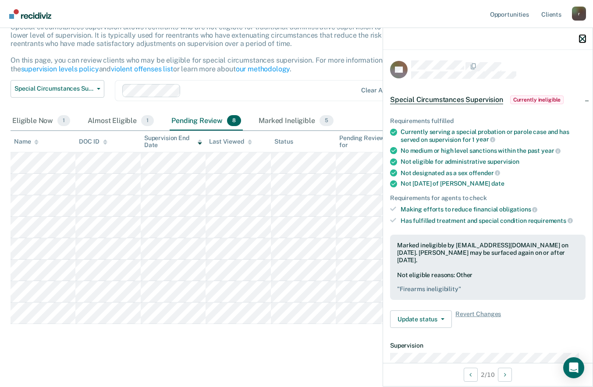
click at [580, 39] on icon "button" at bounding box center [582, 39] width 6 height 6
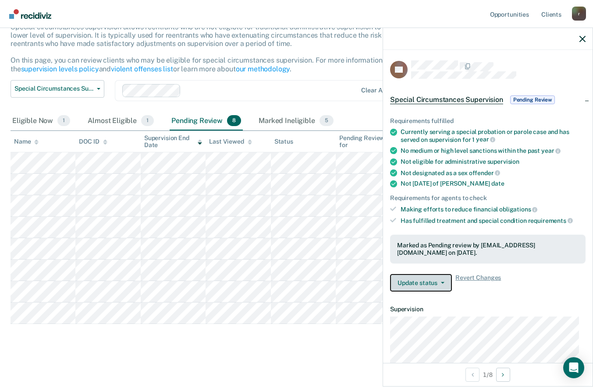
click at [420, 285] on button "Update status" at bounding box center [421, 283] width 62 height 18
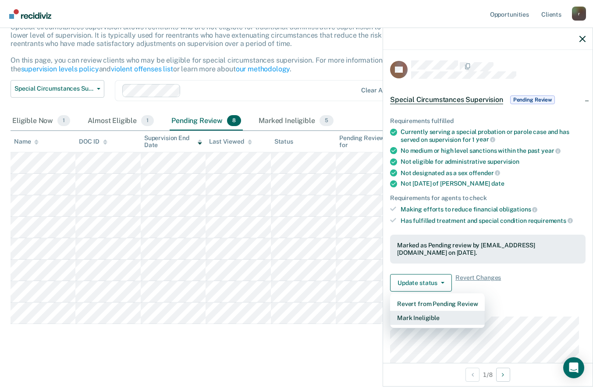
click at [423, 318] on button "Mark Ineligible" at bounding box center [437, 318] width 95 height 14
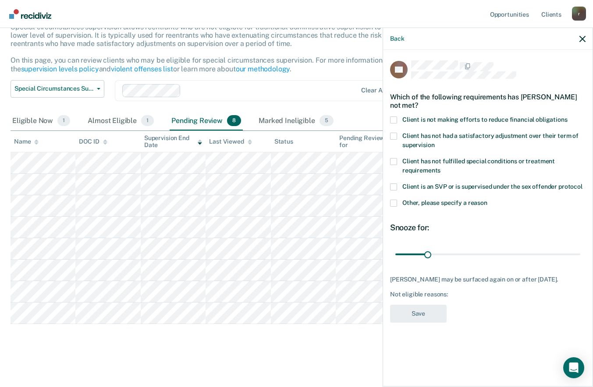
click at [391, 204] on span at bounding box center [393, 203] width 7 height 7
click at [487, 200] on input "Other, please specify a reason" at bounding box center [487, 200] width 0 height 0
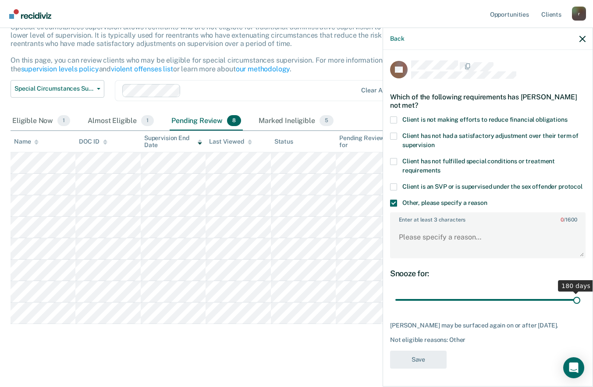
drag, startPoint x: 426, startPoint y: 300, endPoint x: 600, endPoint y: 302, distance: 174.0
type input "180"
click at [580, 302] on input "range" at bounding box center [487, 300] width 185 height 15
click at [398, 238] on textarea "Enter at least 3 characters 0 / 1600" at bounding box center [488, 241] width 194 height 32
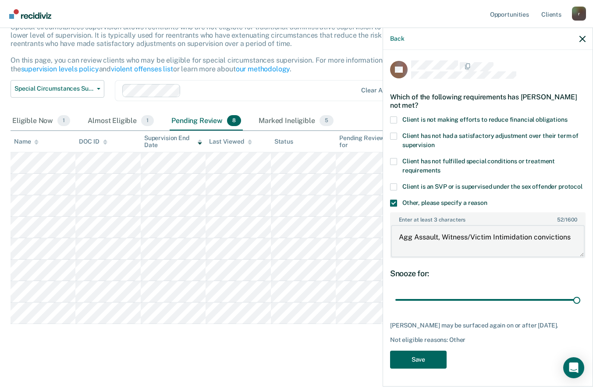
type textarea "Agg Assault, Witness/Victim Intimidation convictions"
click at [425, 362] on button "Save" at bounding box center [418, 360] width 57 height 18
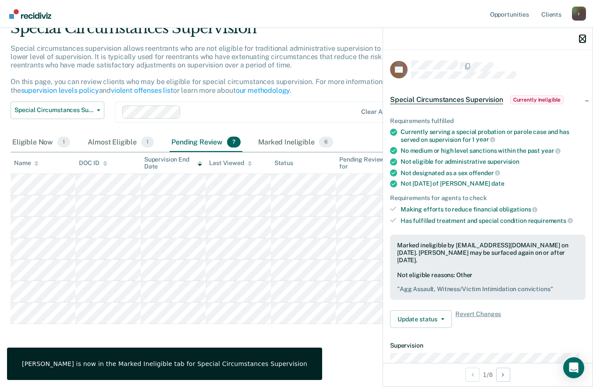
click at [585, 41] on icon "button" at bounding box center [582, 39] width 6 height 6
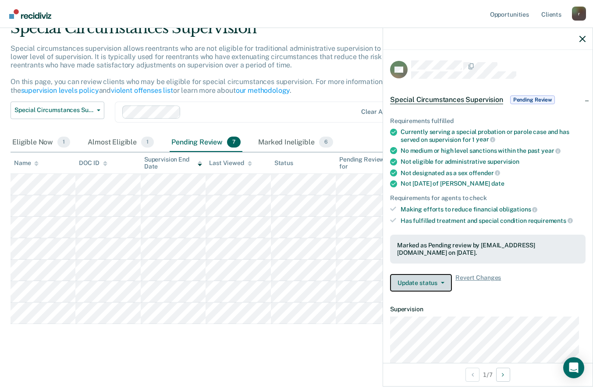
click at [413, 281] on button "Update status" at bounding box center [421, 283] width 62 height 18
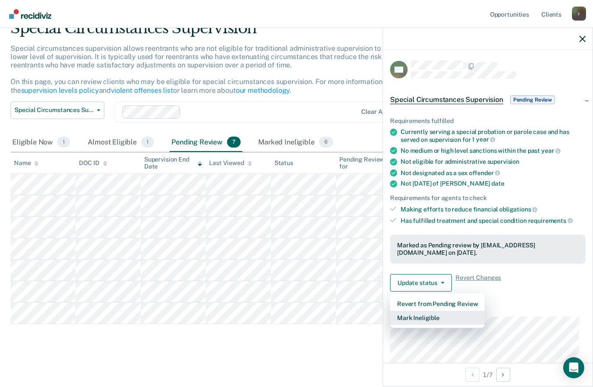
click at [417, 314] on button "Mark Ineligible" at bounding box center [437, 318] width 95 height 14
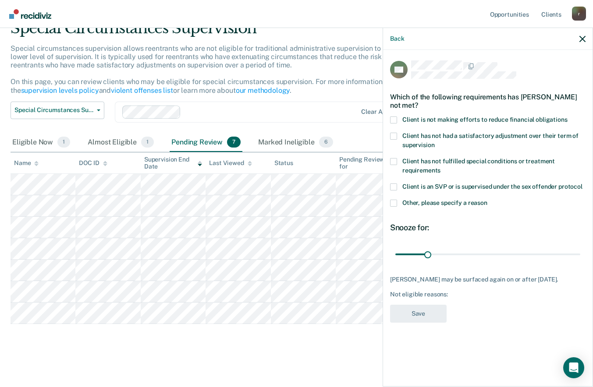
click at [394, 203] on span at bounding box center [393, 203] width 7 height 7
click at [487, 200] on input "Other, please specify a reason" at bounding box center [487, 200] width 0 height 0
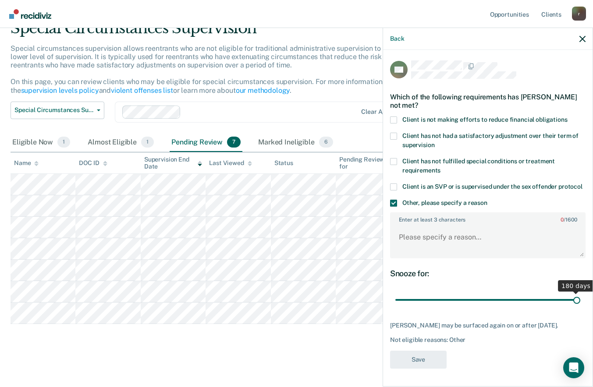
drag, startPoint x: 429, startPoint y: 300, endPoint x: 600, endPoint y: 296, distance: 171.4
type input "180"
click at [580, 296] on input "range" at bounding box center [487, 300] width 185 height 15
click at [458, 249] on textarea "Enter at least 3 characters 0 / 1600" at bounding box center [488, 241] width 194 height 32
type textarea "Firearms/ PWID convictions"
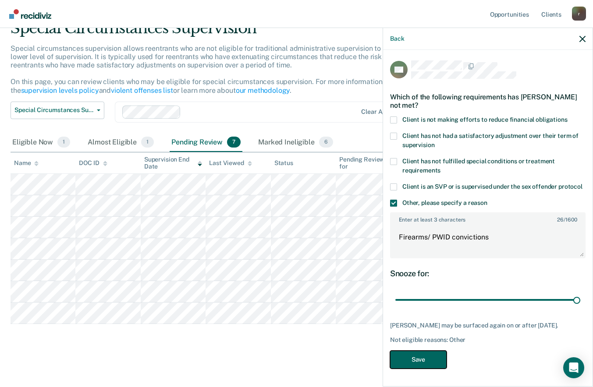
click at [424, 360] on button "Save" at bounding box center [418, 360] width 57 height 18
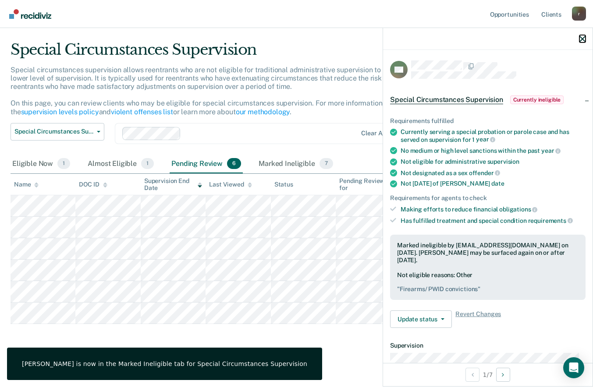
click at [585, 41] on icon "button" at bounding box center [582, 39] width 6 height 6
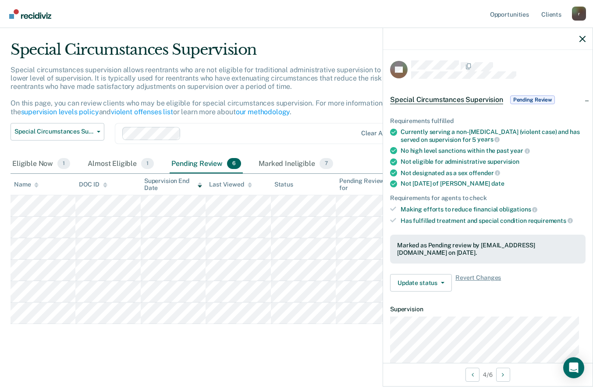
click at [338, 74] on p "Special circumstances supervision allows reentrants who are not eligible for tr…" at bounding box center [226, 91] width 430 height 50
click at [579, 41] on icon "button" at bounding box center [582, 39] width 6 height 6
click at [418, 282] on button "Update status" at bounding box center [421, 283] width 62 height 18
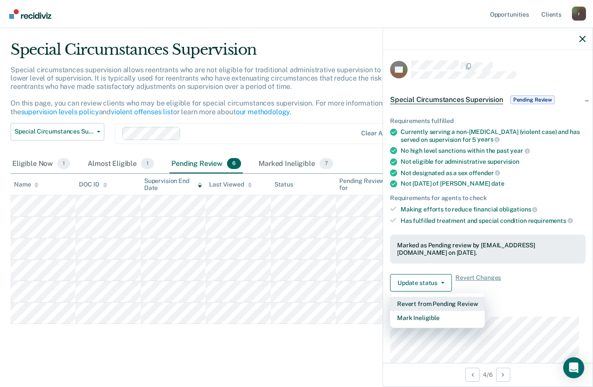
click at [431, 305] on button "Revert from Pending Review" at bounding box center [437, 304] width 95 height 14
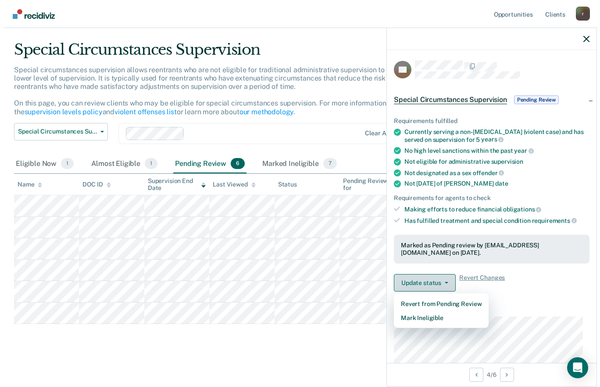
scroll to position [0, 0]
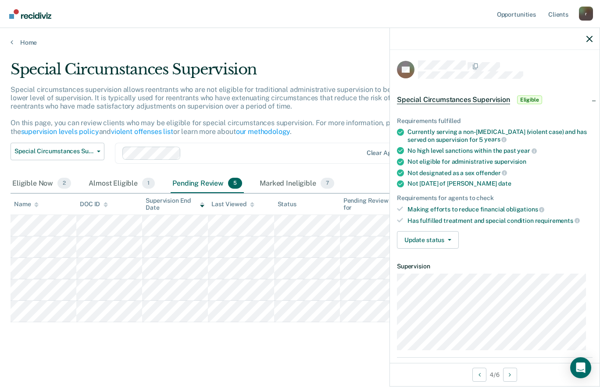
drag, startPoint x: 298, startPoint y: 91, endPoint x: 332, endPoint y: 79, distance: 36.6
click at [332, 79] on div "Special Circumstances Supervision" at bounding box center [236, 72] width 450 height 25
click at [114, 184] on div "Almost Eligible 1" at bounding box center [122, 183] width 70 height 19
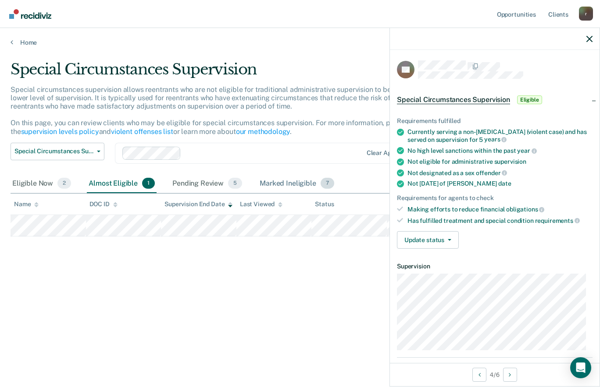
click at [289, 181] on div "Marked Ineligible 7" at bounding box center [297, 183] width 78 height 19
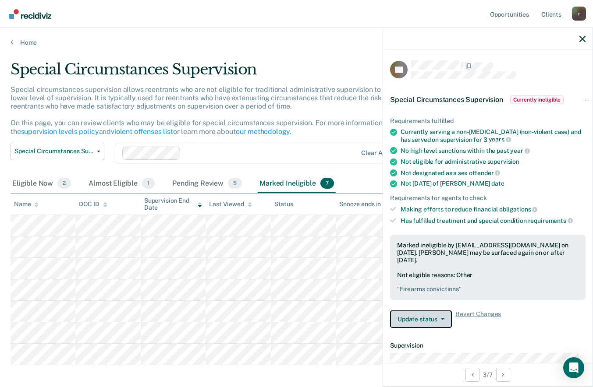
click at [406, 321] on button "Update status" at bounding box center [421, 320] width 62 height 18
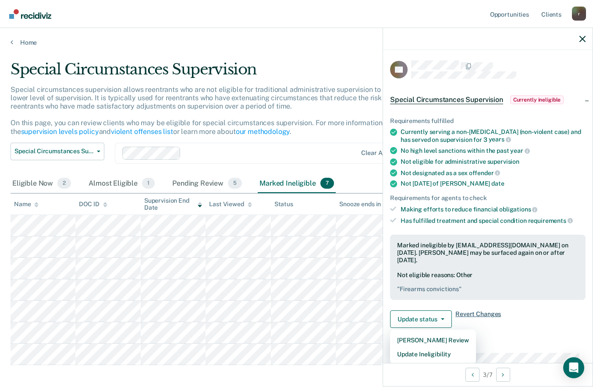
click at [474, 311] on span "Revert Changes" at bounding box center [478, 320] width 46 height 18
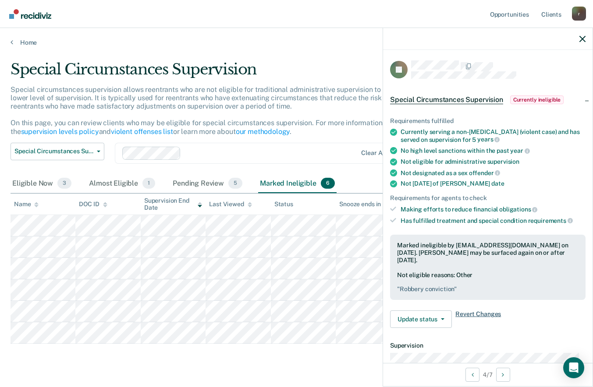
click at [469, 312] on span "Revert Changes" at bounding box center [478, 320] width 46 height 18
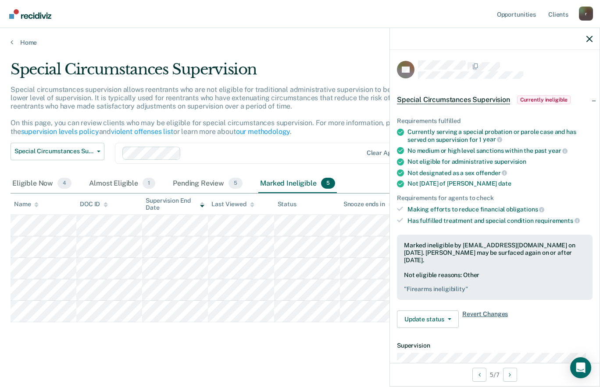
click at [487, 313] on span "Revert Changes" at bounding box center [485, 320] width 46 height 18
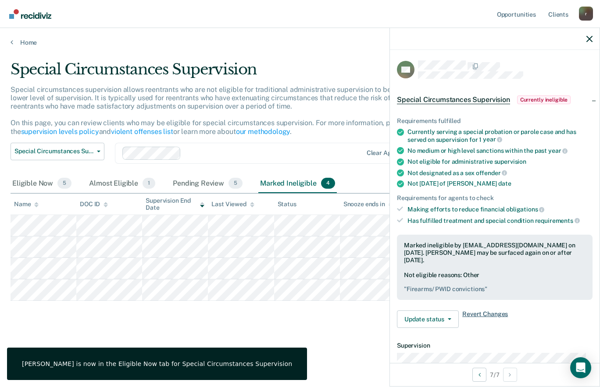
click at [471, 312] on span "Revert Changes" at bounding box center [485, 320] width 46 height 18
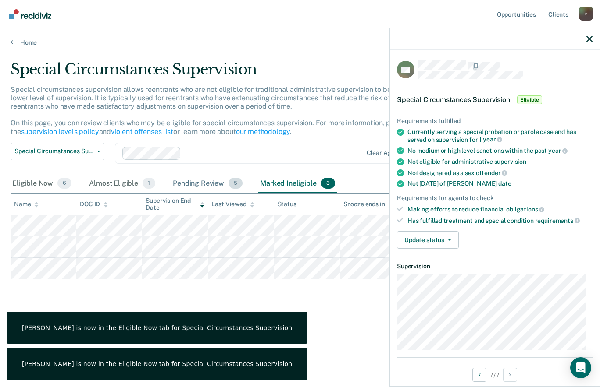
click at [207, 185] on div "Pending Review 5" at bounding box center [207, 183] width 73 height 19
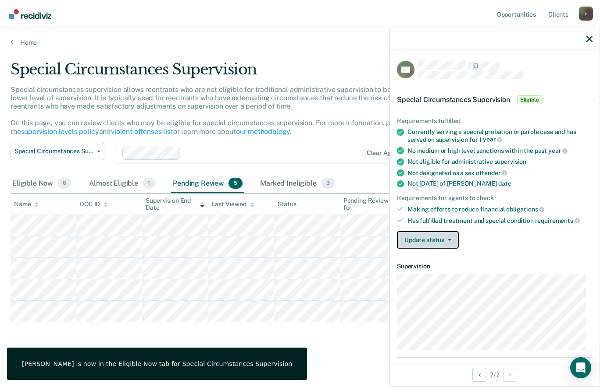
click at [437, 243] on button "Update status" at bounding box center [428, 240] width 62 height 18
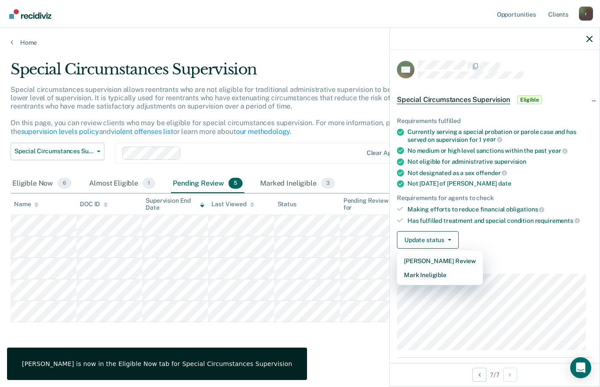
click at [495, 235] on div "Update status [PERSON_NAME] Review Mark Ineligible" at bounding box center [494, 240] width 195 height 18
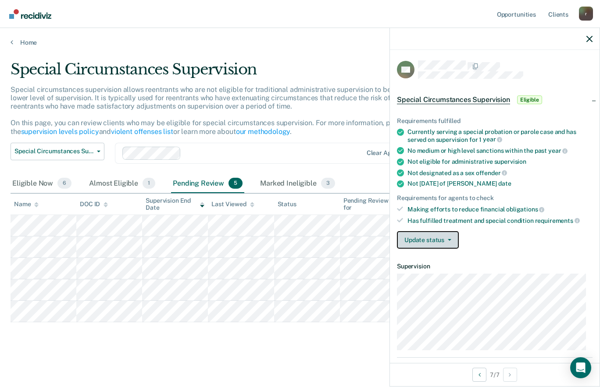
click at [423, 238] on button "Update status" at bounding box center [428, 240] width 62 height 18
drag, startPoint x: 423, startPoint y: 238, endPoint x: 544, endPoint y: 255, distance: 122.1
click at [544, 255] on div "Requirements fulfilled Currently serving a special probation or parole case and…" at bounding box center [495, 179] width 210 height 153
click at [196, 181] on div "Pending Review 5" at bounding box center [207, 183] width 73 height 19
click at [46, 182] on div "Eligible Now 6" at bounding box center [42, 183] width 63 height 19
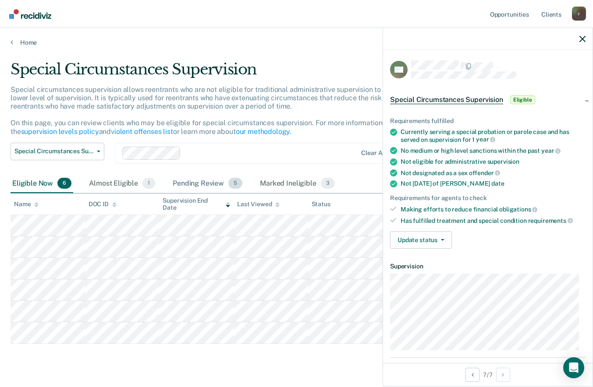
click at [225, 185] on div "Pending Review 5" at bounding box center [207, 183] width 73 height 19
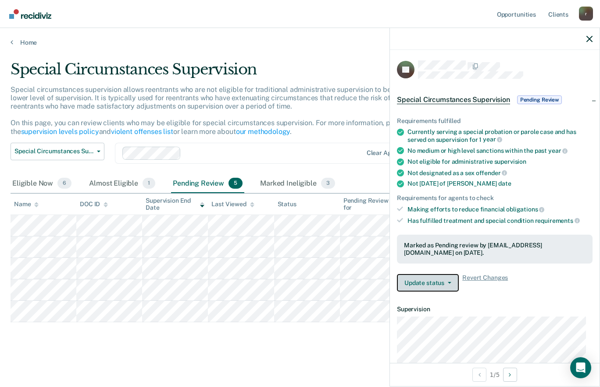
click at [443, 280] on button "Update status" at bounding box center [428, 283] width 62 height 18
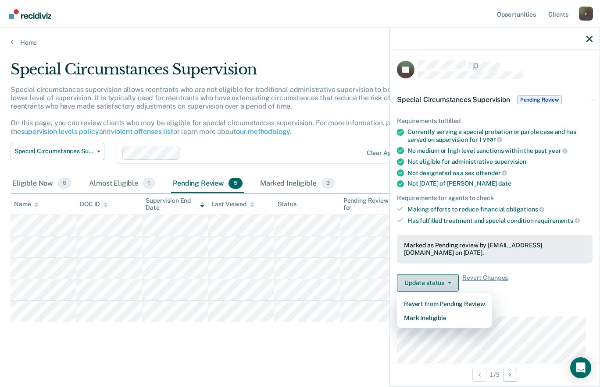
click at [425, 284] on button "Update status" at bounding box center [428, 283] width 62 height 18
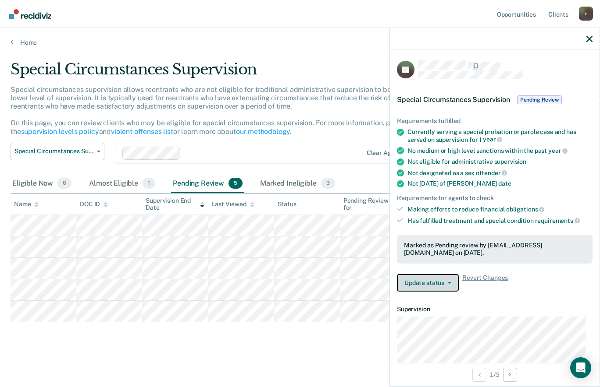
click at [426, 284] on button "Update status" at bounding box center [428, 283] width 62 height 18
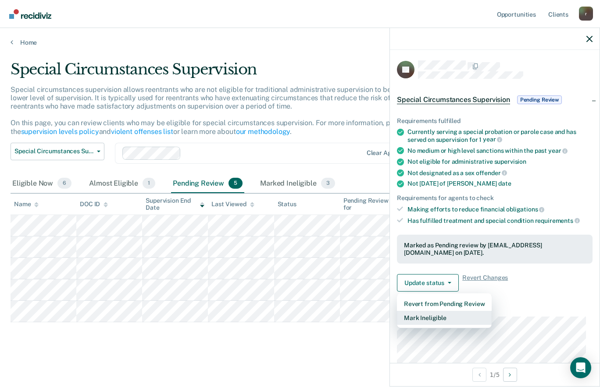
click at [423, 319] on button "Mark Ineligible" at bounding box center [444, 318] width 95 height 14
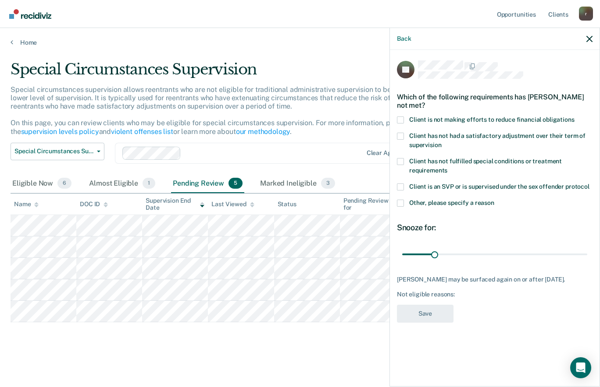
click at [398, 135] on span at bounding box center [400, 136] width 7 height 7
click at [441, 142] on input "Client has not had a satisfactory adjustment over their term of supervision" at bounding box center [441, 142] width 0 height 0
click at [400, 121] on span at bounding box center [400, 120] width 7 height 7
click at [574, 117] on input "Client is not making efforts to reduce financial obligations" at bounding box center [574, 117] width 0 height 0
click at [401, 158] on span at bounding box center [400, 161] width 7 height 7
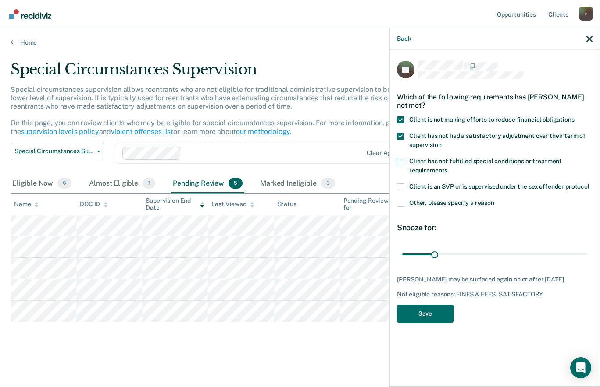
click at [447, 167] on input "Client has not fulfilled special conditions or treatment requirements" at bounding box center [447, 167] width 0 height 0
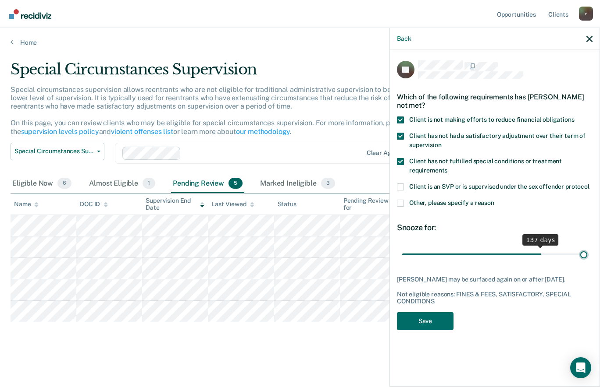
drag, startPoint x: 433, startPoint y: 252, endPoint x: 600, endPoint y: 250, distance: 167.0
type input "180"
click at [587, 250] on input "range" at bounding box center [494, 254] width 185 height 15
click at [421, 315] on button "Save" at bounding box center [425, 322] width 57 height 18
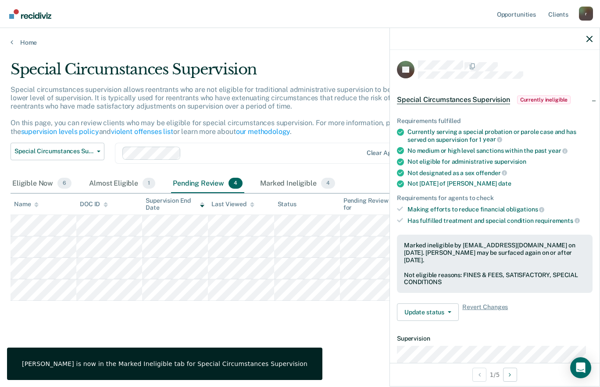
click at [590, 43] on div at bounding box center [495, 39] width 210 height 22
click at [590, 38] on icon "button" at bounding box center [589, 39] width 6 height 6
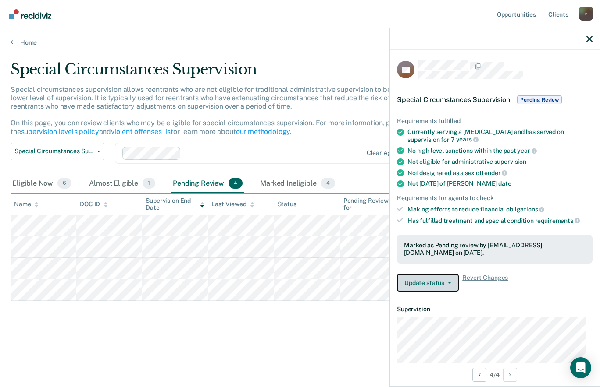
click at [435, 281] on button "Update status" at bounding box center [428, 283] width 62 height 18
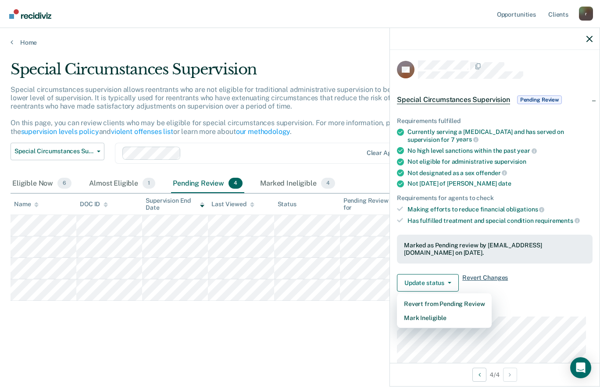
click at [476, 277] on span "Revert Changes" at bounding box center [485, 283] width 46 height 18
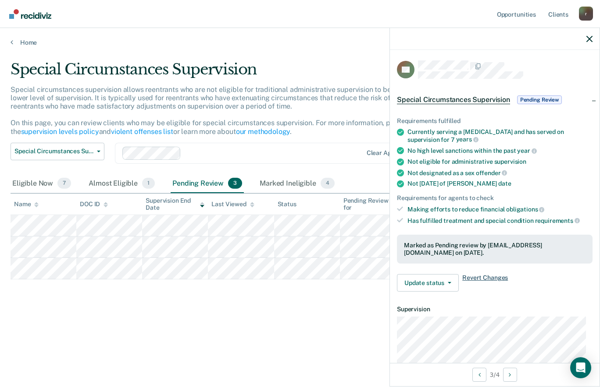
click at [477, 278] on span "Revert Changes" at bounding box center [485, 283] width 46 height 18
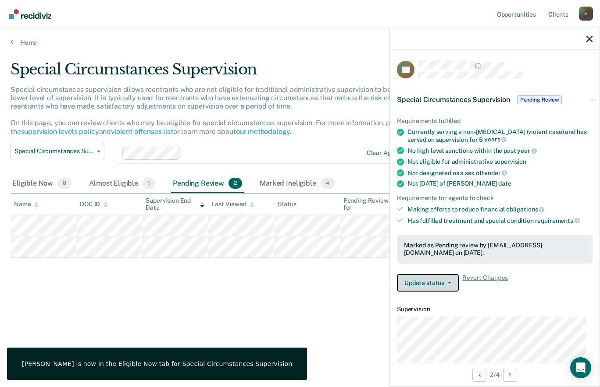
click at [433, 281] on button "Update status" at bounding box center [428, 283] width 62 height 18
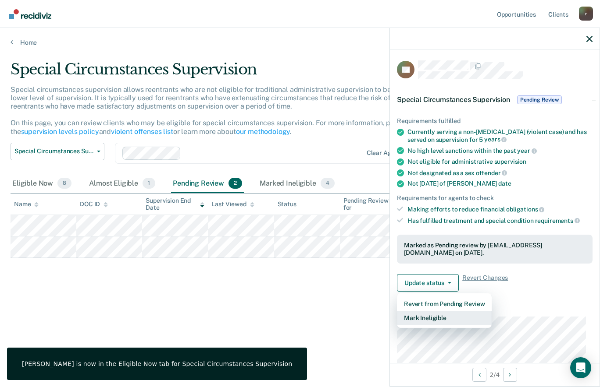
click at [429, 316] on button "Mark Ineligible" at bounding box center [444, 318] width 95 height 14
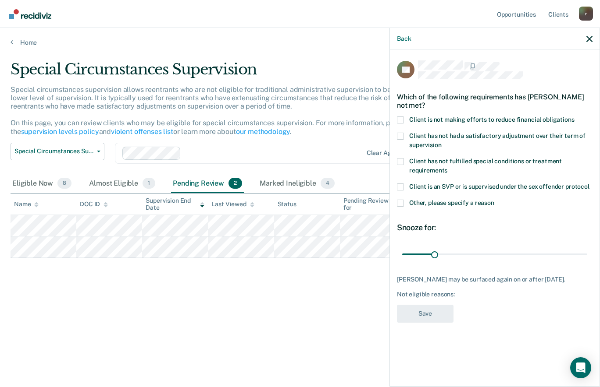
click at [399, 136] on span at bounding box center [400, 136] width 7 height 7
click at [441, 142] on input "Client has not had a satisfactory adjustment over their term of supervision" at bounding box center [441, 142] width 0 height 0
click at [400, 118] on span at bounding box center [400, 120] width 7 height 7
click at [574, 117] on input "Client is not making efforts to reduce financial obligations" at bounding box center [574, 117] width 0 height 0
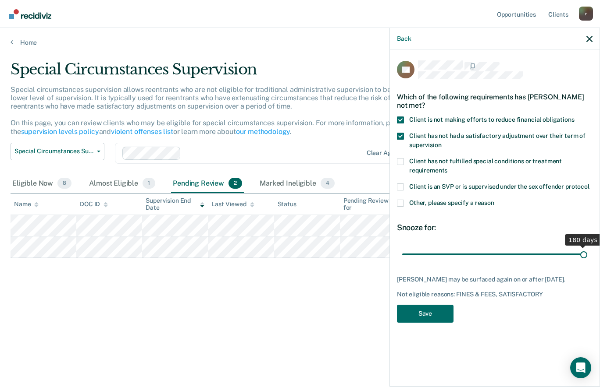
drag, startPoint x: 435, startPoint y: 253, endPoint x: 600, endPoint y: 252, distance: 165.7
type input "180"
click at [587, 252] on input "range" at bounding box center [494, 254] width 185 height 15
click at [415, 314] on button "Save" at bounding box center [425, 314] width 57 height 18
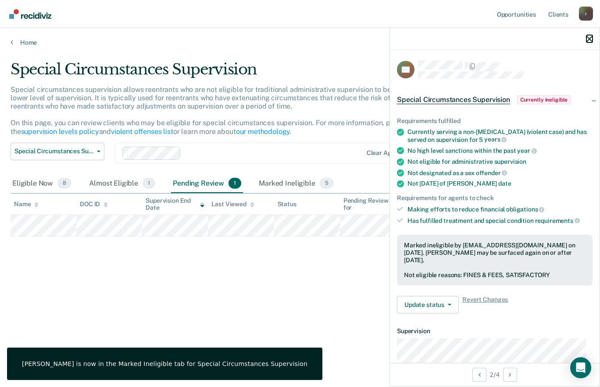
click at [589, 36] on icon "button" at bounding box center [589, 39] width 6 height 6
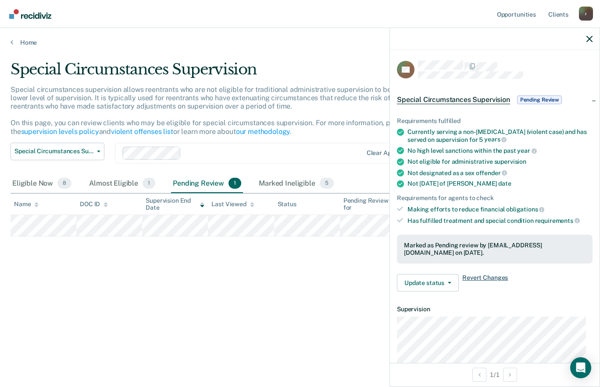
click at [484, 278] on span "Revert Changes" at bounding box center [485, 283] width 46 height 18
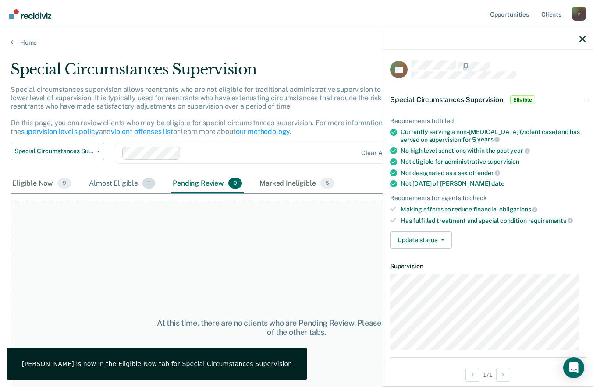
click at [136, 179] on div "Almost Eligible 1" at bounding box center [122, 183] width 70 height 19
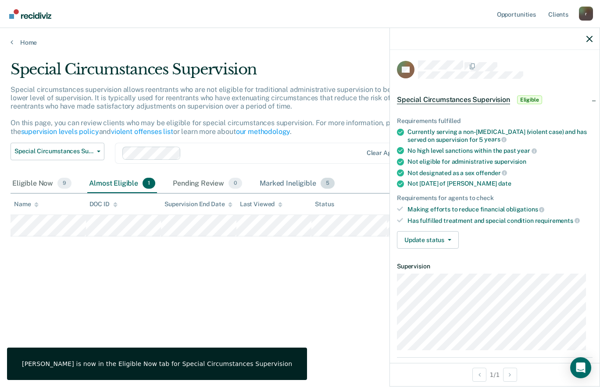
click at [274, 178] on div "Marked Ineligible 5" at bounding box center [297, 183] width 78 height 19
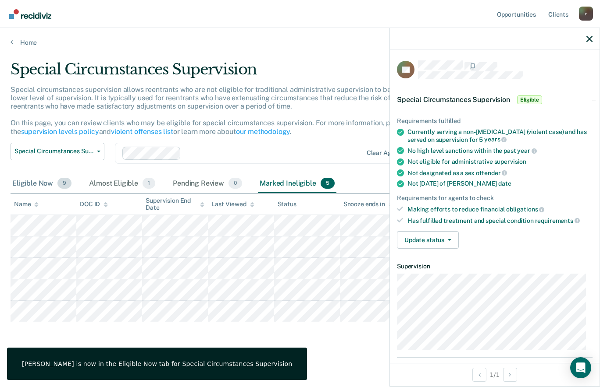
click at [25, 182] on div "Eligible Now 9" at bounding box center [42, 183] width 63 height 19
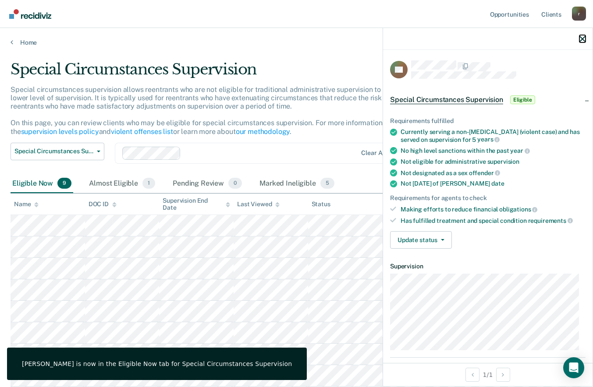
click at [585, 39] on icon "button" at bounding box center [582, 39] width 6 height 6
